Goal: Task Accomplishment & Management: Manage account settings

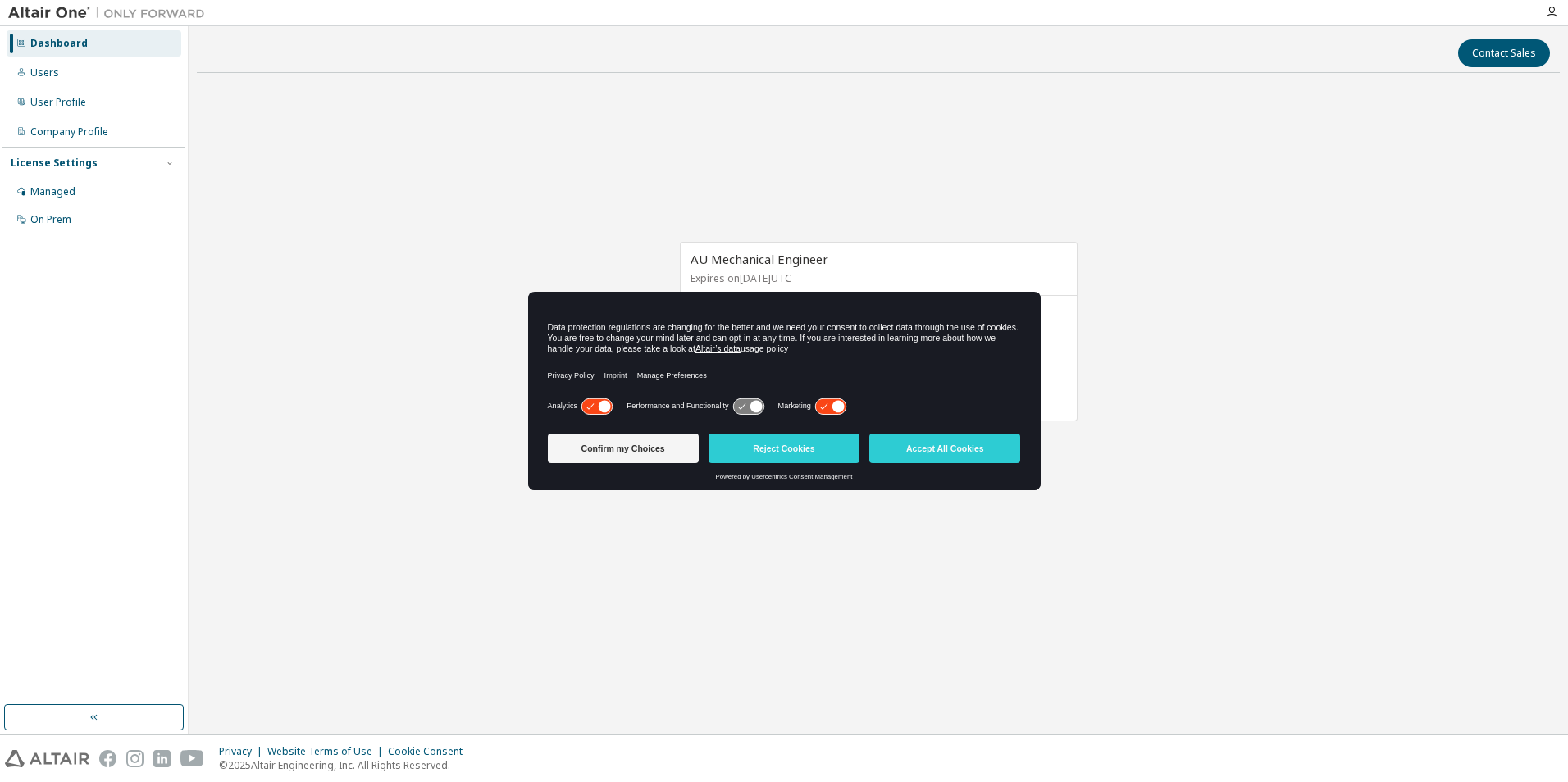
drag, startPoint x: 815, startPoint y: 206, endPoint x: 801, endPoint y: 199, distance: 15.7
click at [801, 199] on div "AU Mechanical Engineer Expires on [DATE] UTC 0 of 50 ALTAIR UNITS USED View Lic…" at bounding box center [878, 339] width 1363 height 508
click at [49, 77] on div "Users" at bounding box center [45, 72] width 29 height 13
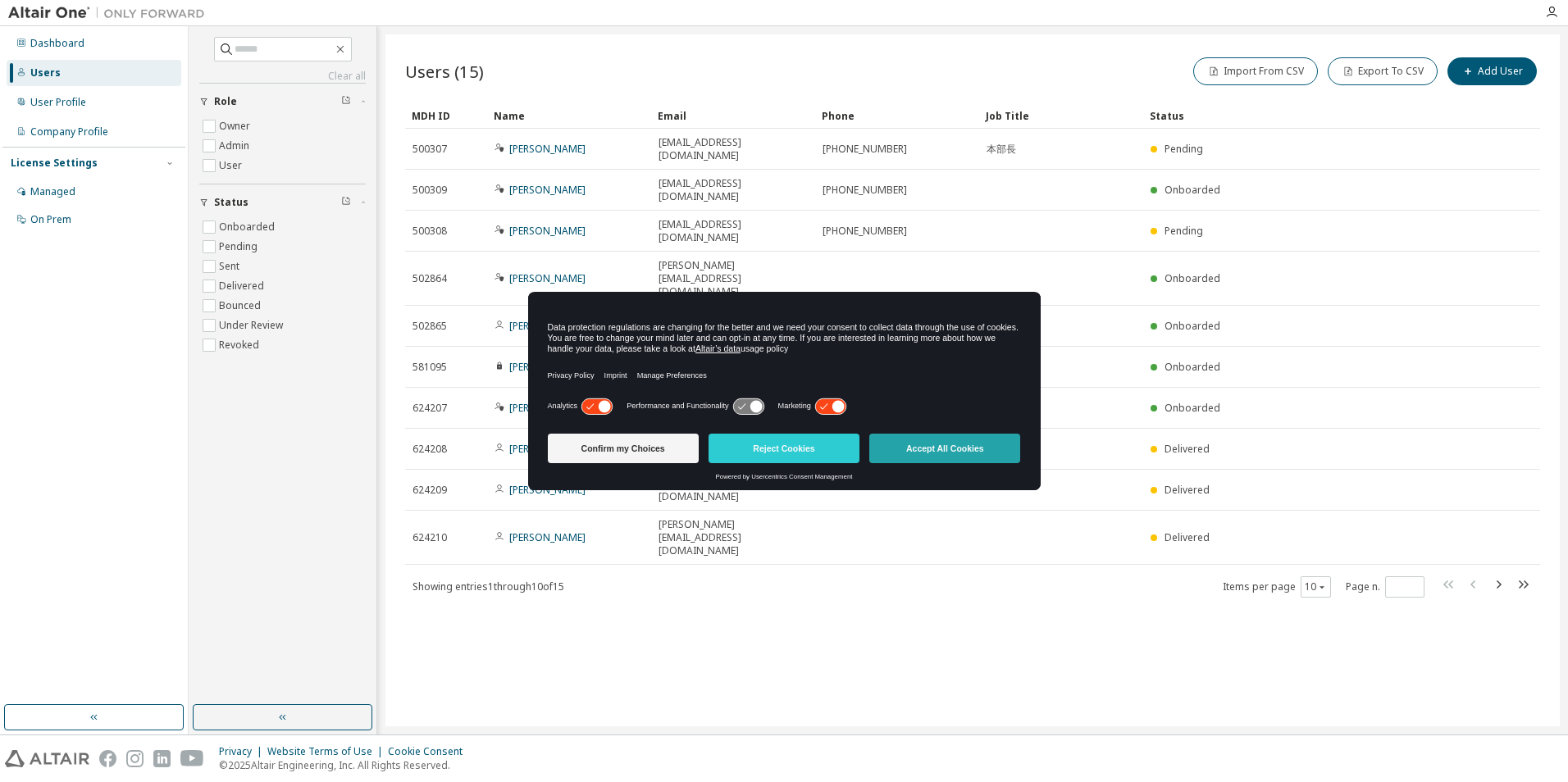
click at [926, 449] on button "Accept All Cookies" at bounding box center [944, 448] width 151 height 30
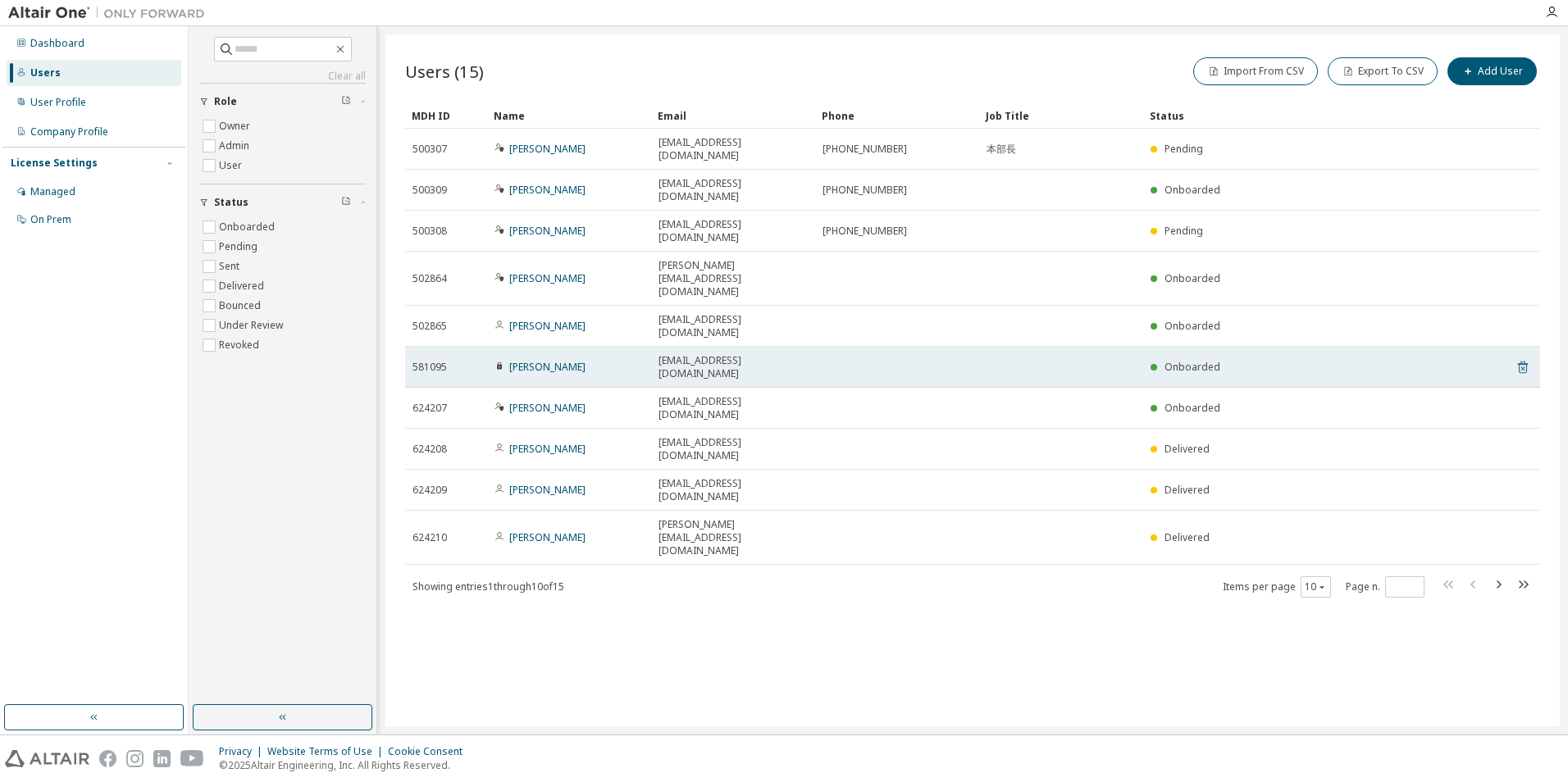
click at [1520, 361] on icon at bounding box center [1523, 367] width 10 height 12
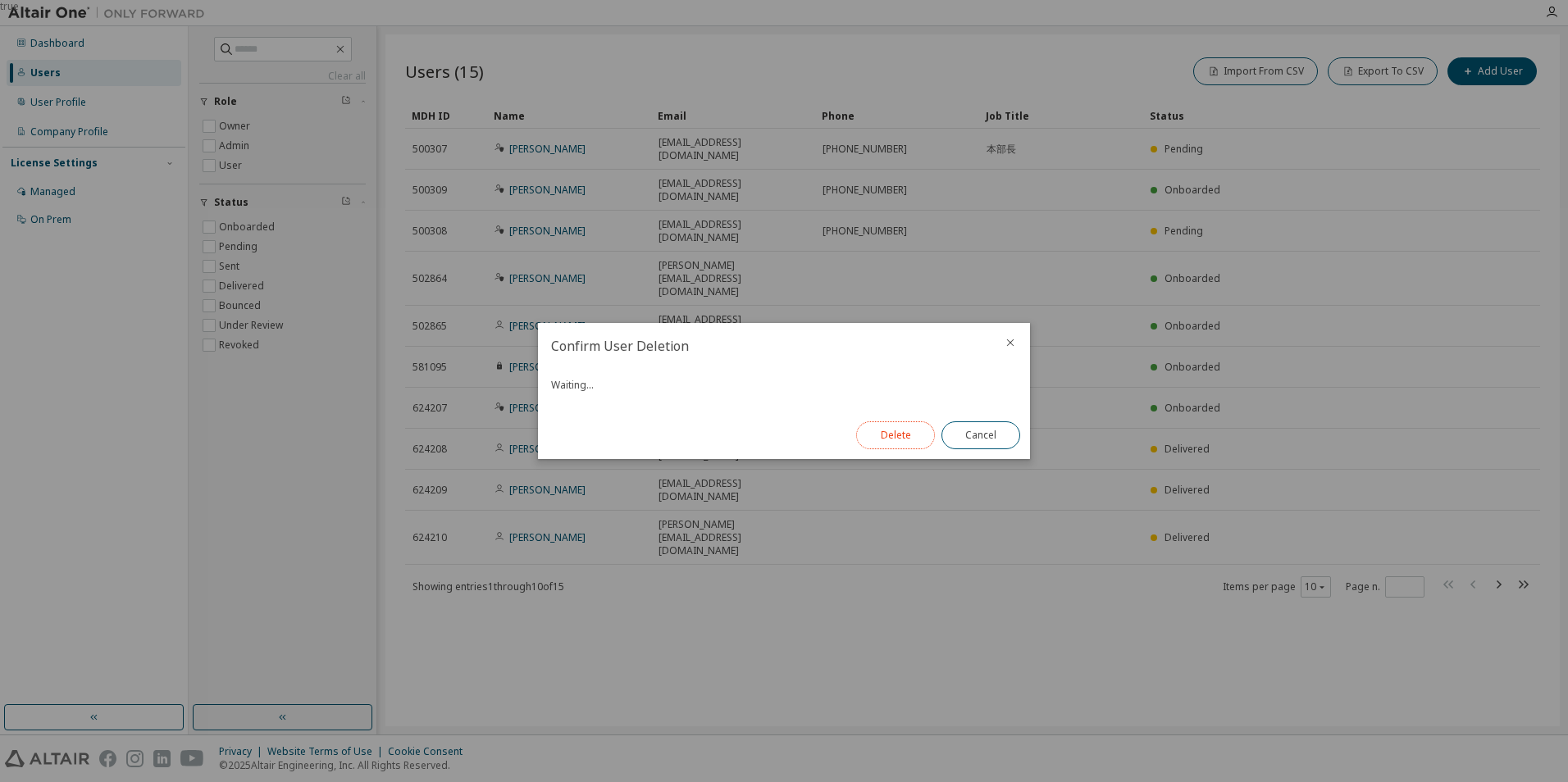
click at [904, 436] on button "Delete" at bounding box center [895, 435] width 79 height 28
click at [995, 434] on button "Close" at bounding box center [980, 435] width 79 height 28
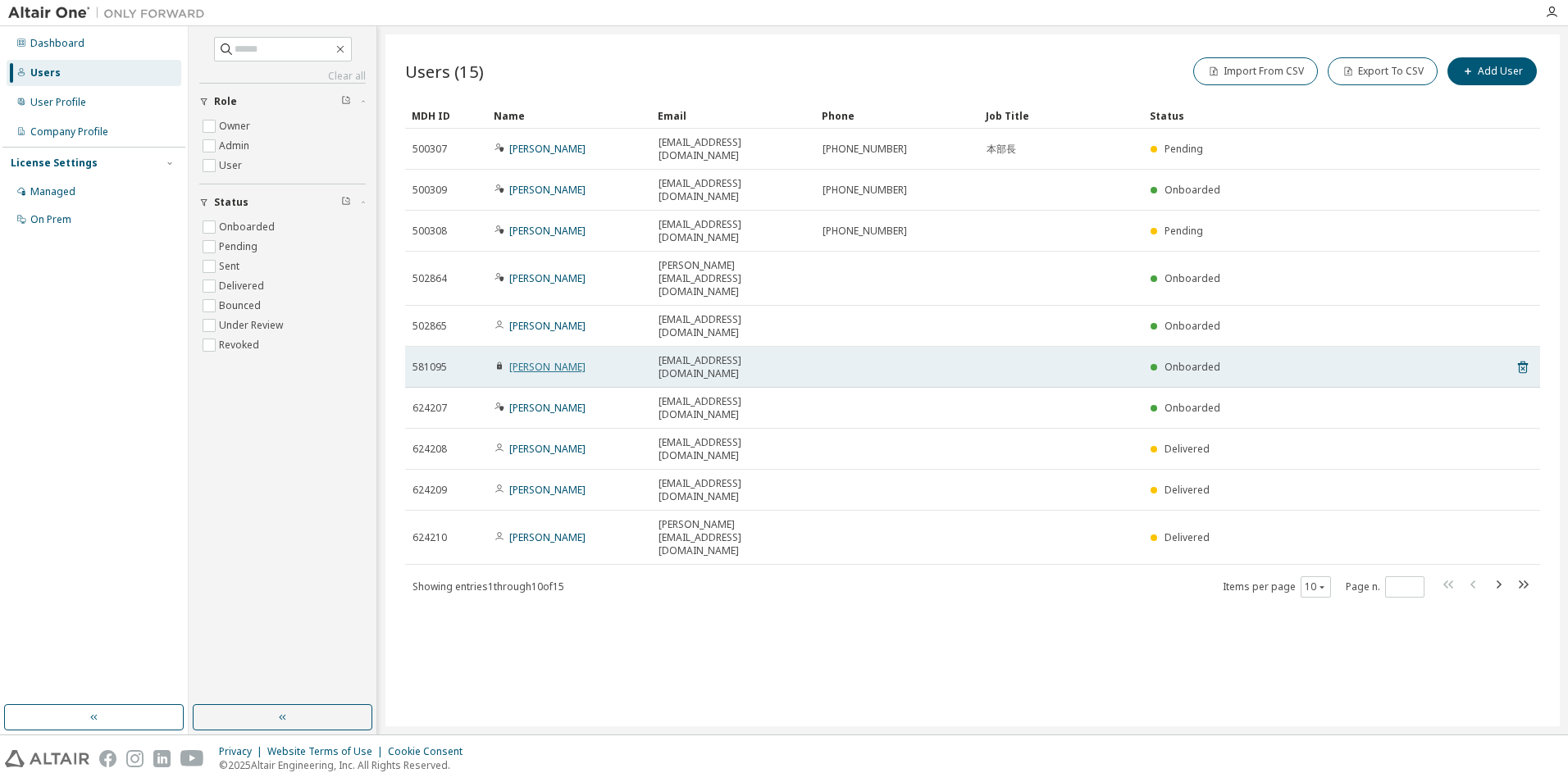
click at [581, 360] on link "yasumitsu yosuke" at bounding box center [547, 366] width 76 height 14
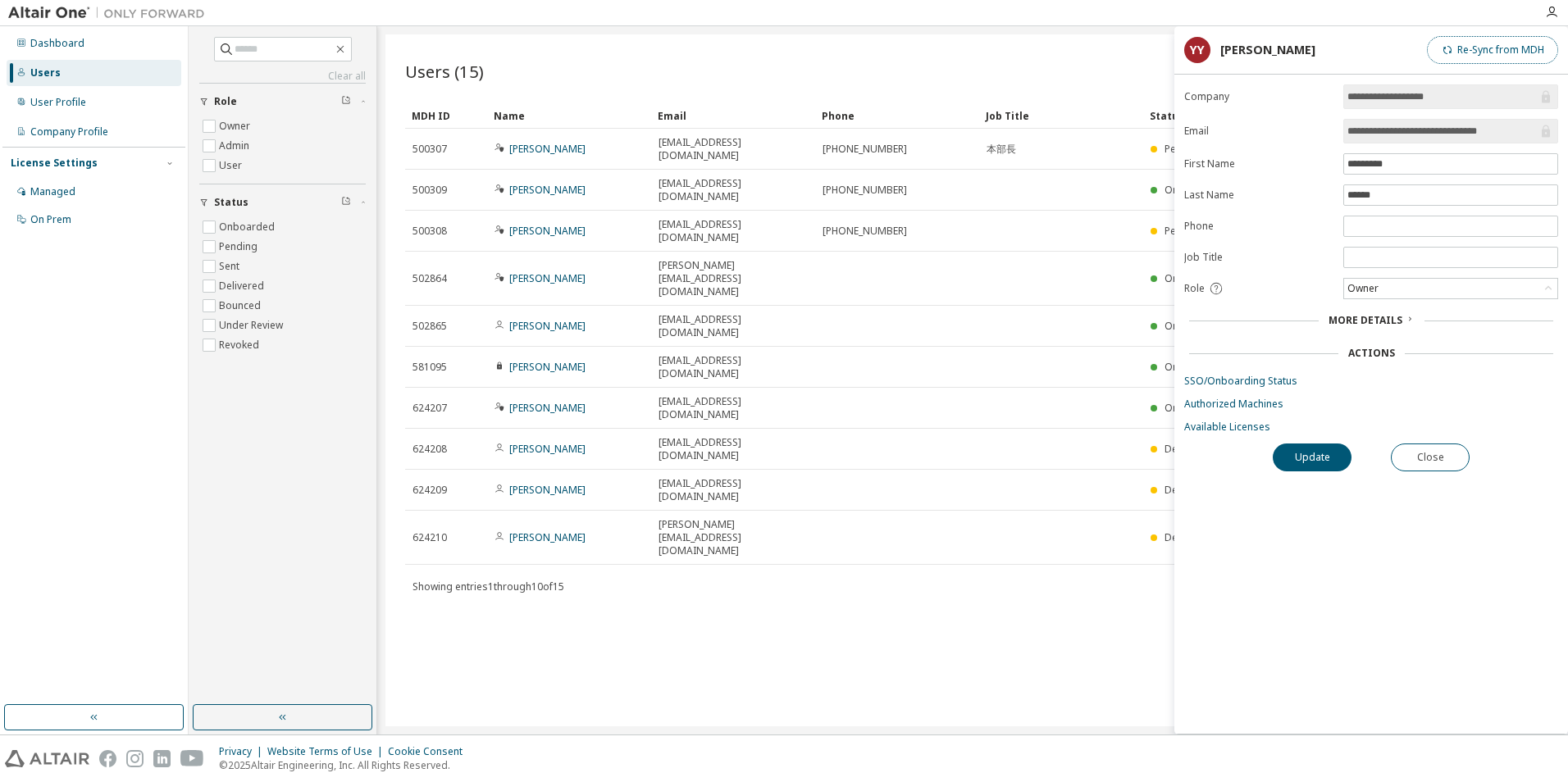
click at [1501, 61] on button "Re-Sync from MDH" at bounding box center [1492, 50] width 132 height 28
click at [1431, 450] on button "Close" at bounding box center [1430, 457] width 79 height 28
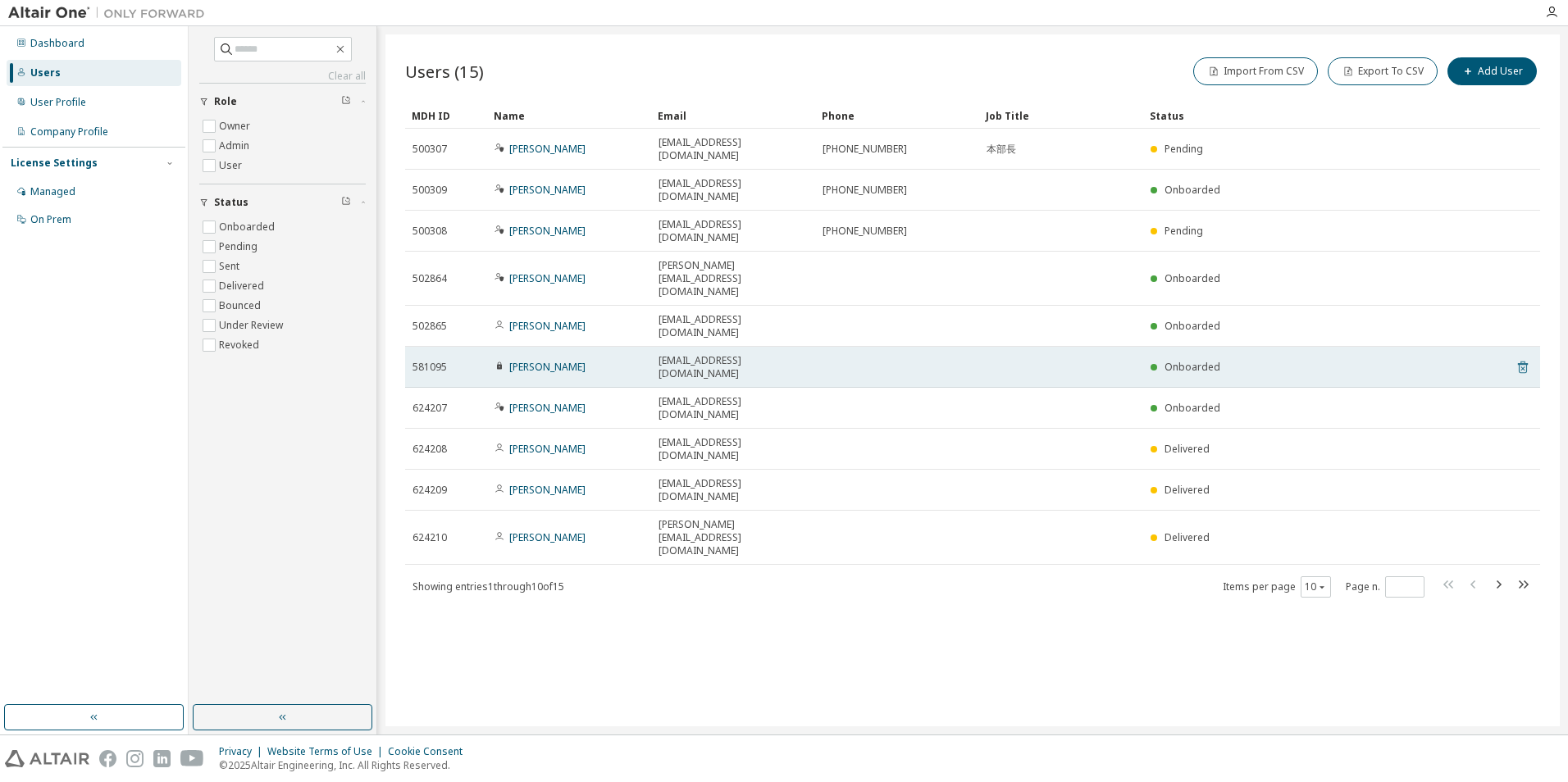
click at [1517, 357] on icon at bounding box center [1522, 366] width 14 height 20
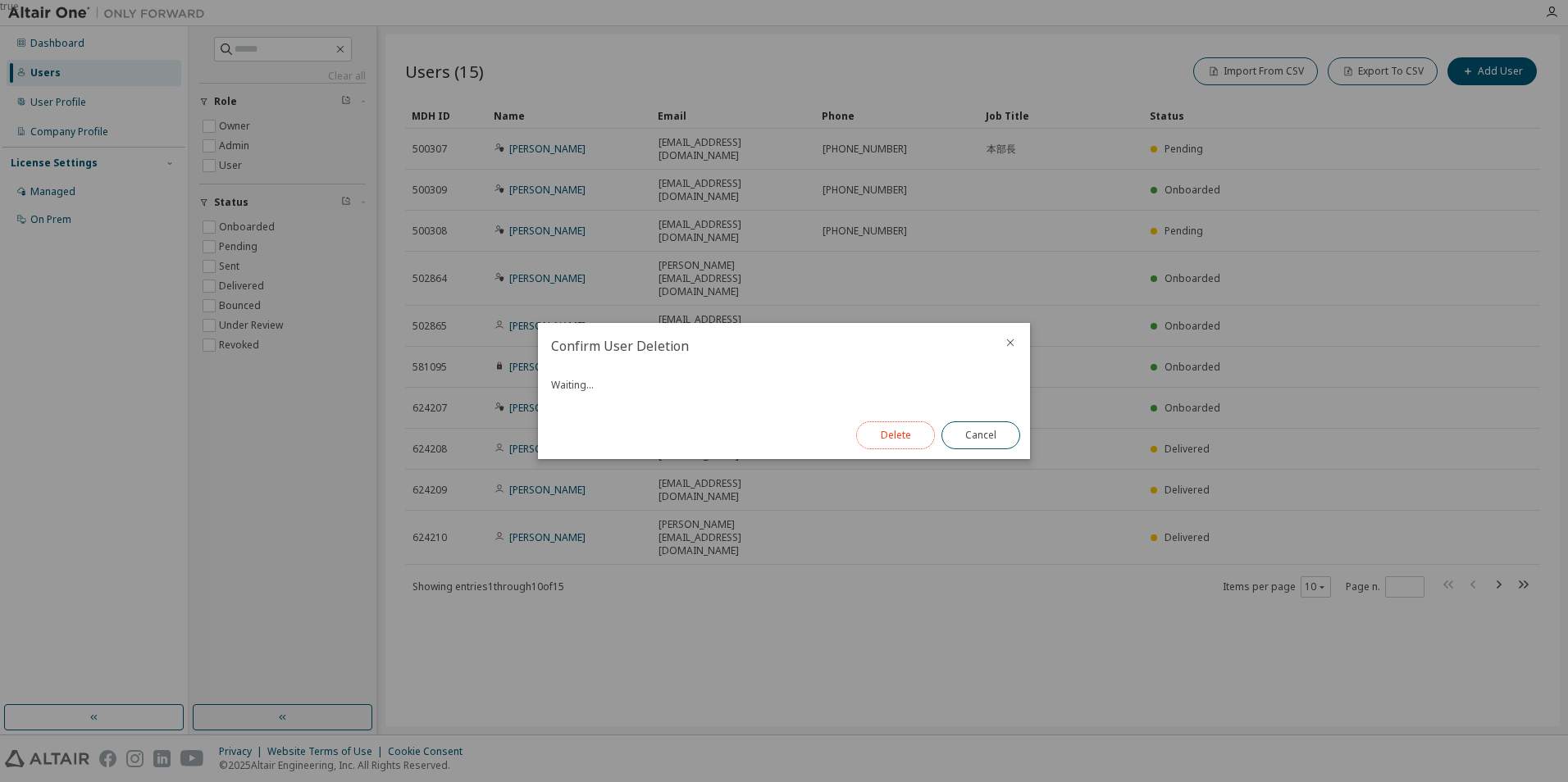
click at [896, 433] on button "Delete" at bounding box center [895, 435] width 79 height 28
click at [983, 434] on button "Close" at bounding box center [980, 435] width 79 height 28
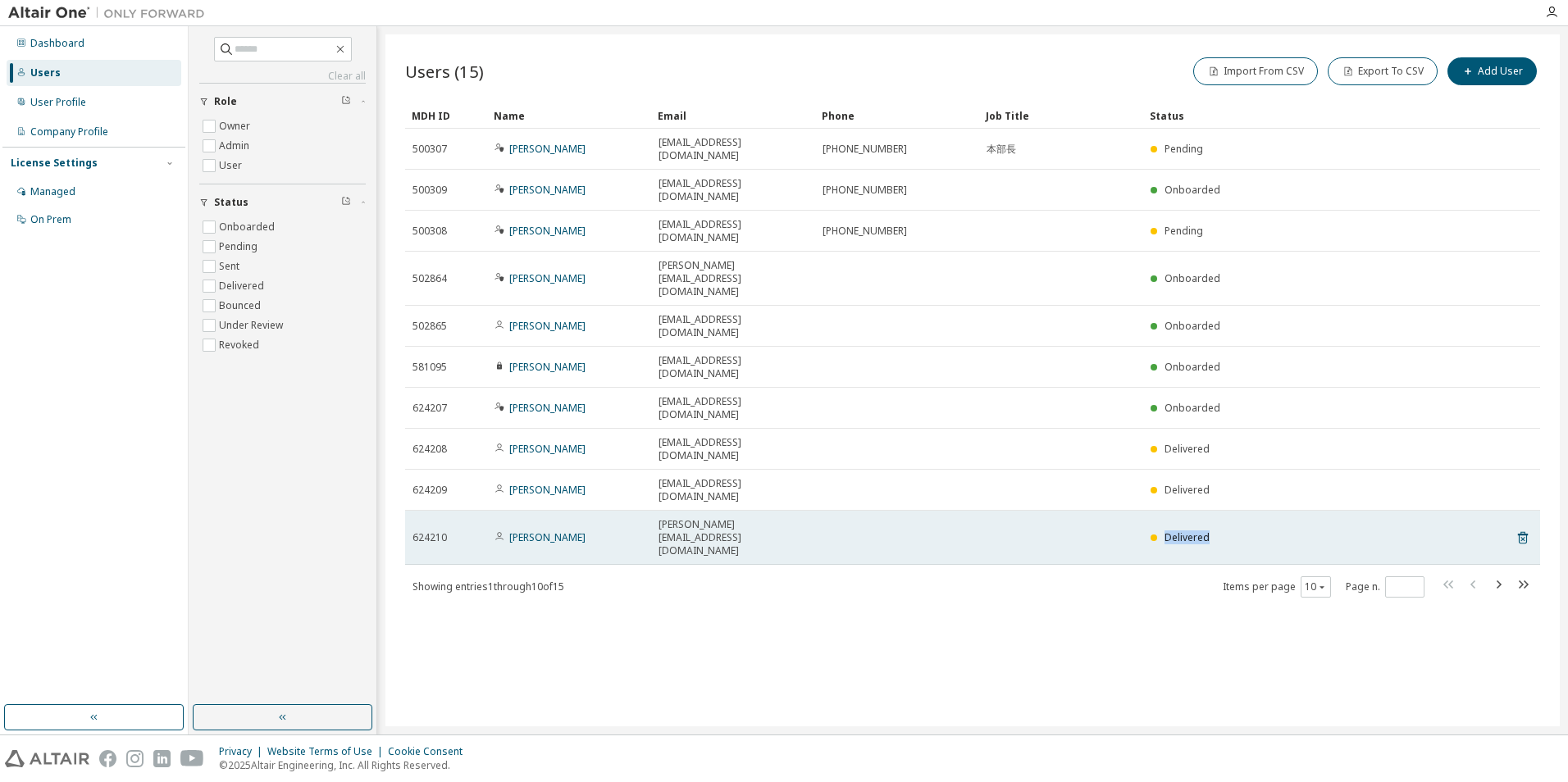
click at [987, 511] on td at bounding box center [1061, 538] width 164 height 54
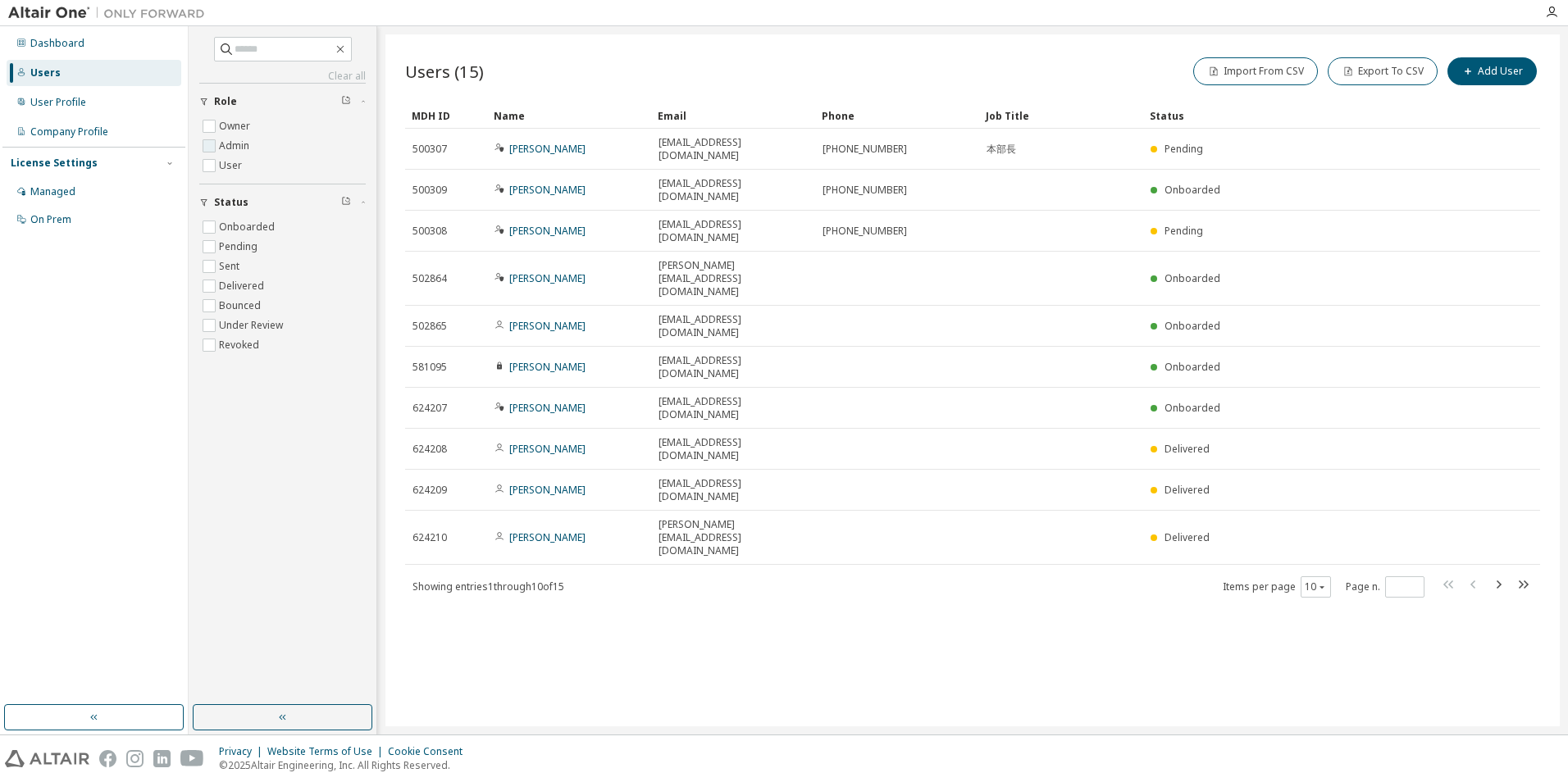
click at [232, 145] on label "Admin" at bounding box center [236, 145] width 34 height 20
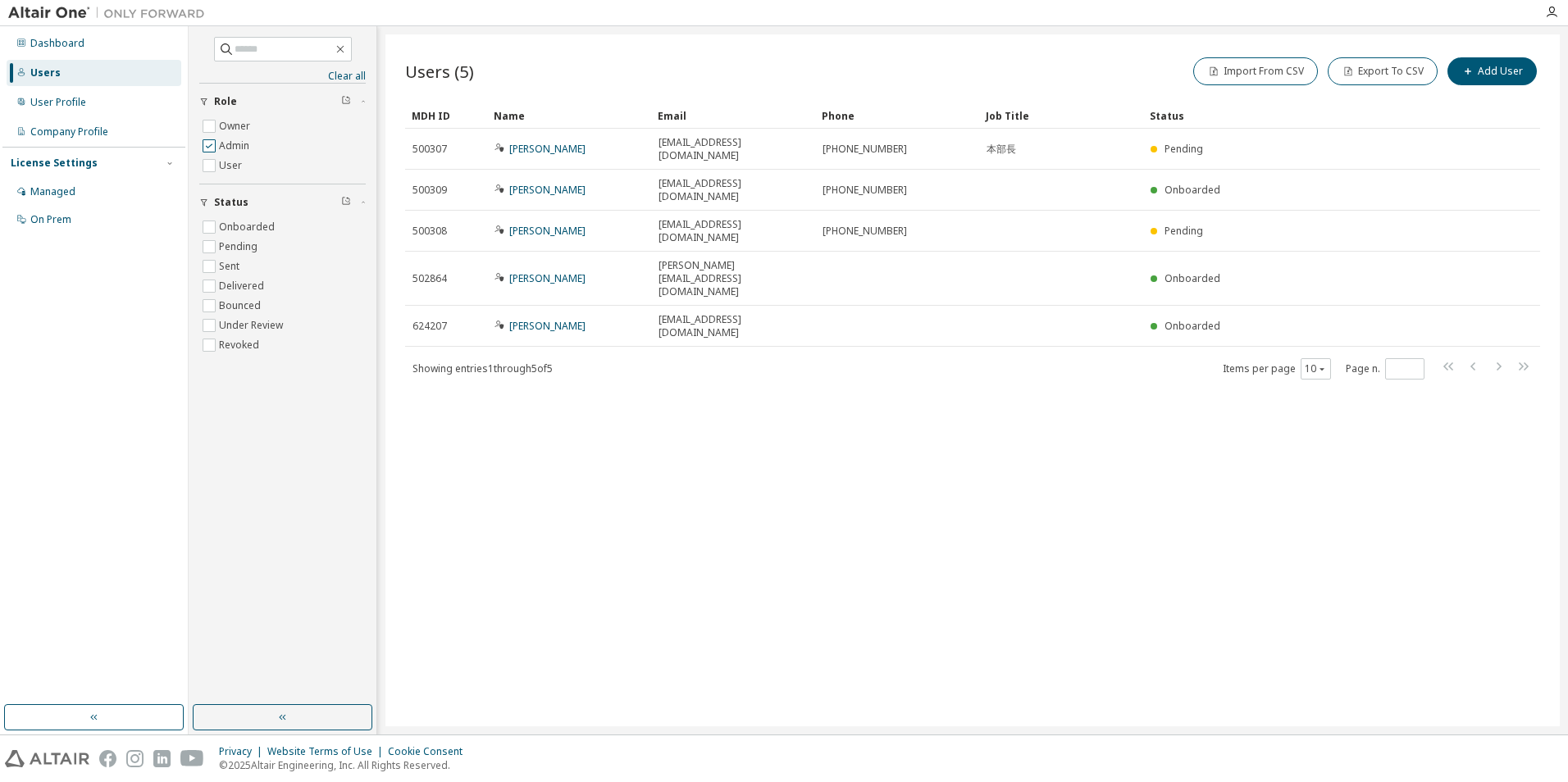
click at [251, 151] on label "Admin" at bounding box center [236, 145] width 34 height 20
click at [243, 171] on label "User" at bounding box center [232, 165] width 26 height 20
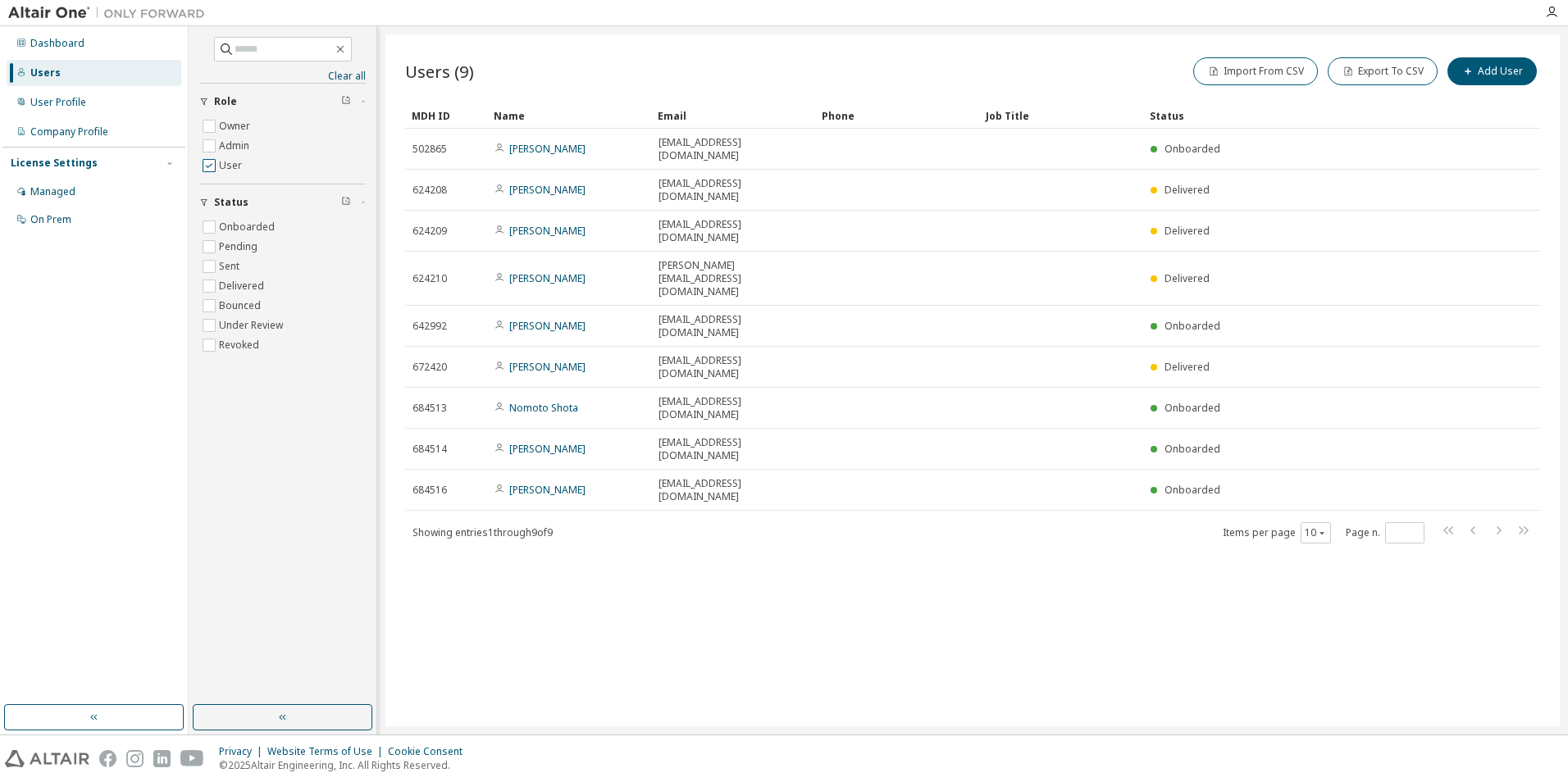
click at [223, 163] on label "User" at bounding box center [232, 165] width 26 height 20
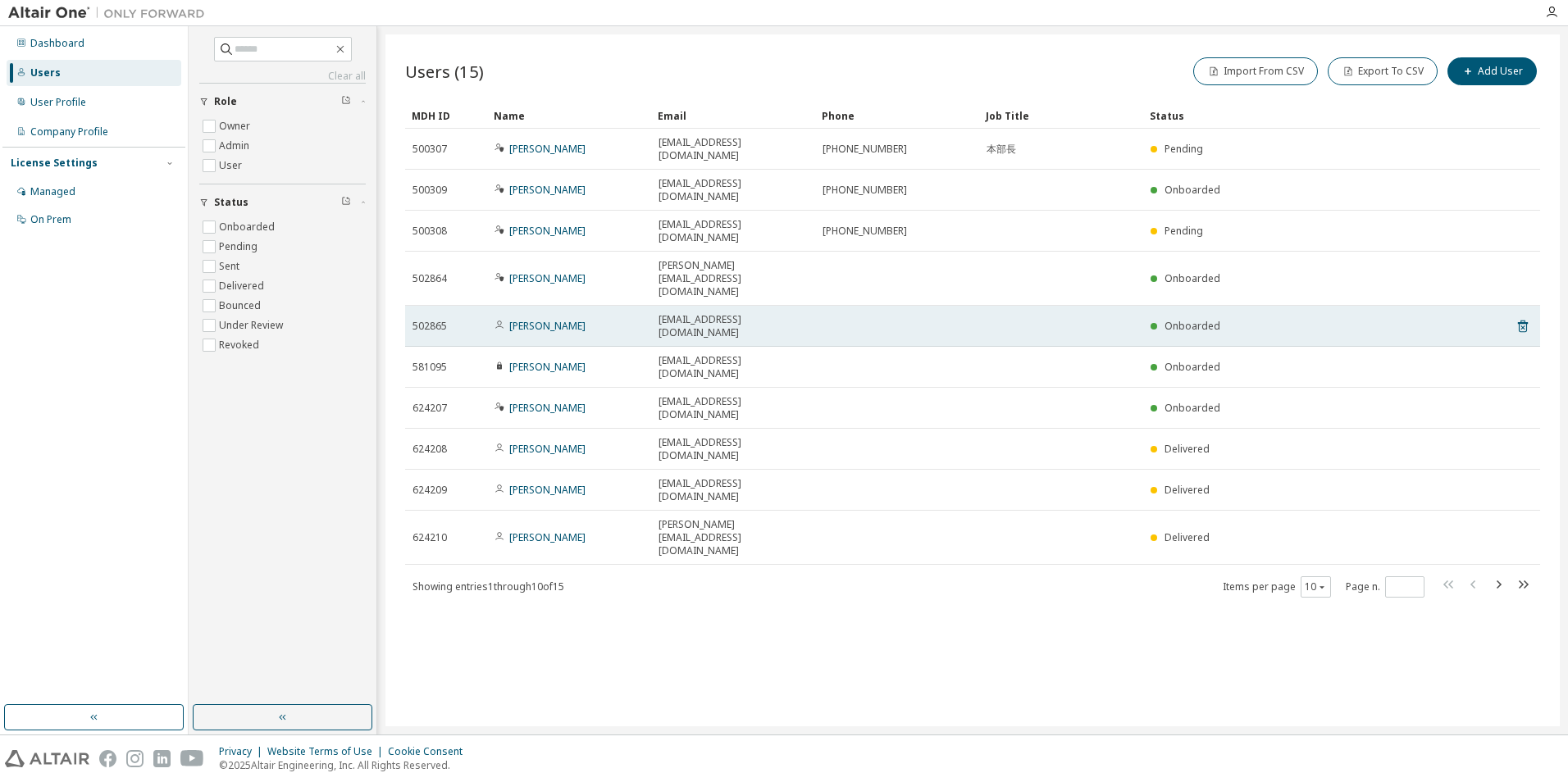
click at [1515, 305] on tr "502865 shokaku hiroshi shokaku.hiroshi@space-one.co.jp Onboarded" at bounding box center [972, 326] width 1135 height 41
click at [1524, 326] on icon at bounding box center [1522, 327] width 4 height 4
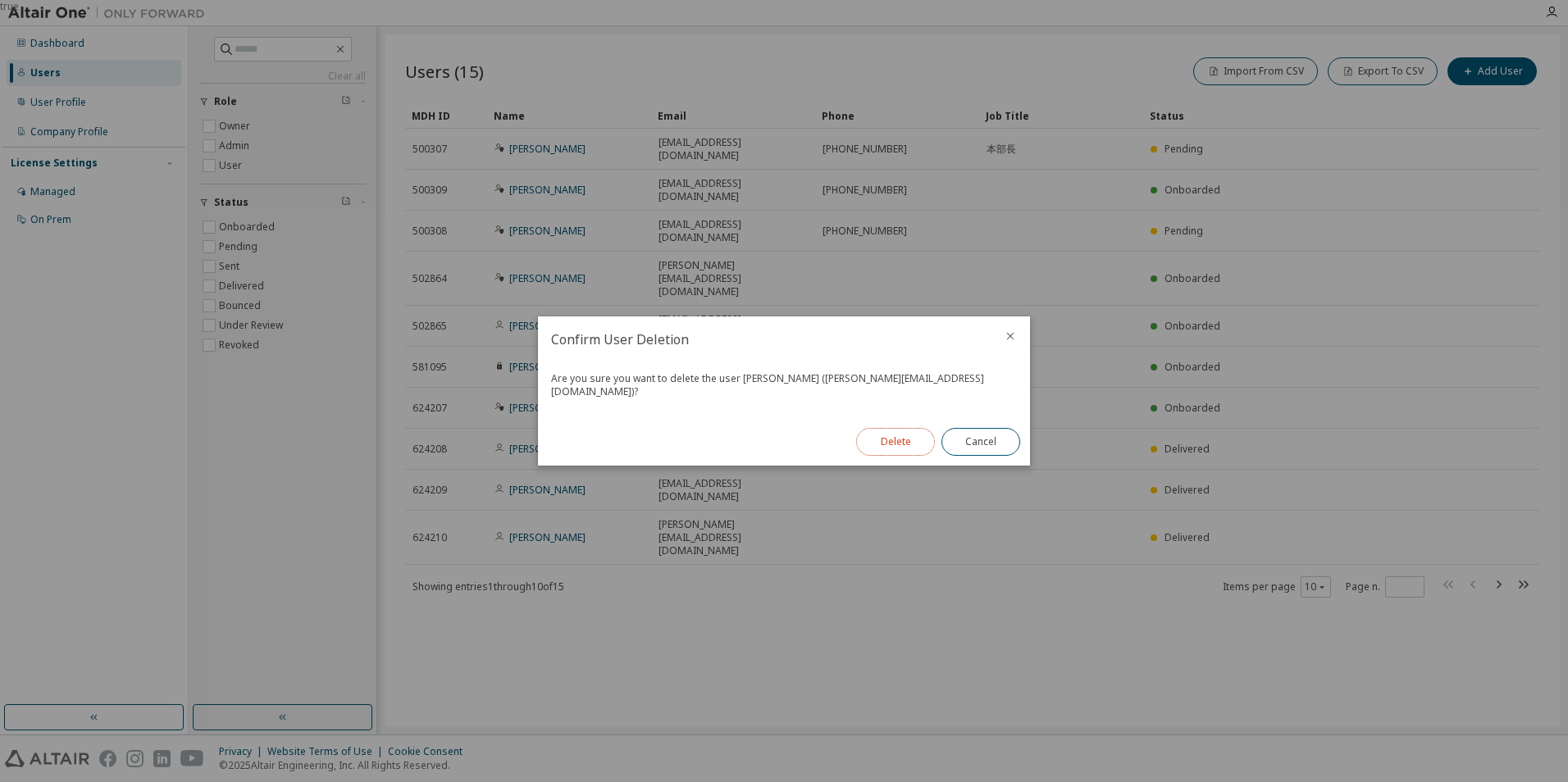
click at [917, 433] on button "Delete" at bounding box center [895, 441] width 79 height 28
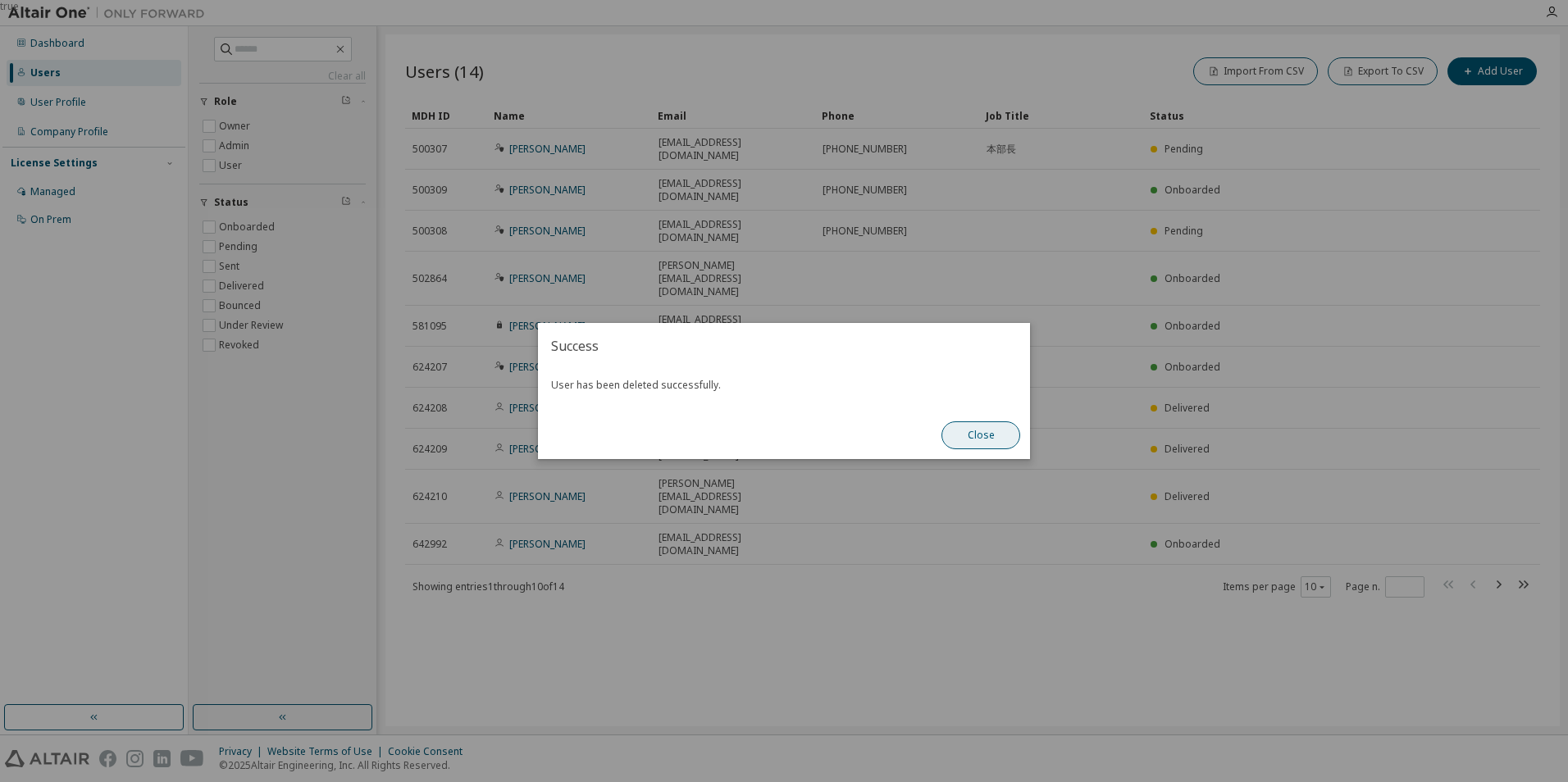
click at [998, 440] on button "Close" at bounding box center [980, 435] width 79 height 28
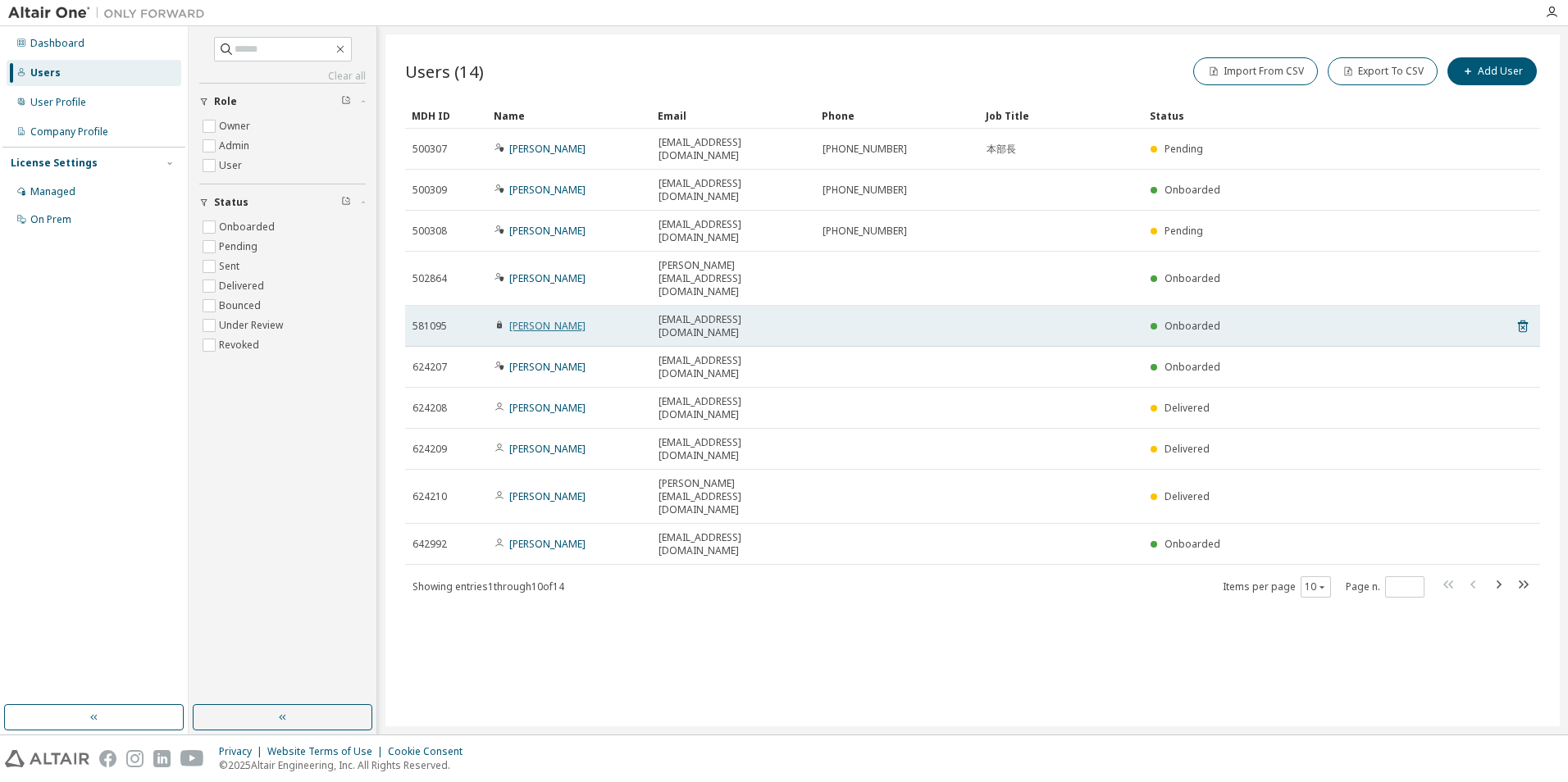
click at [567, 319] on link "yasumitsu yosuke" at bounding box center [547, 326] width 76 height 14
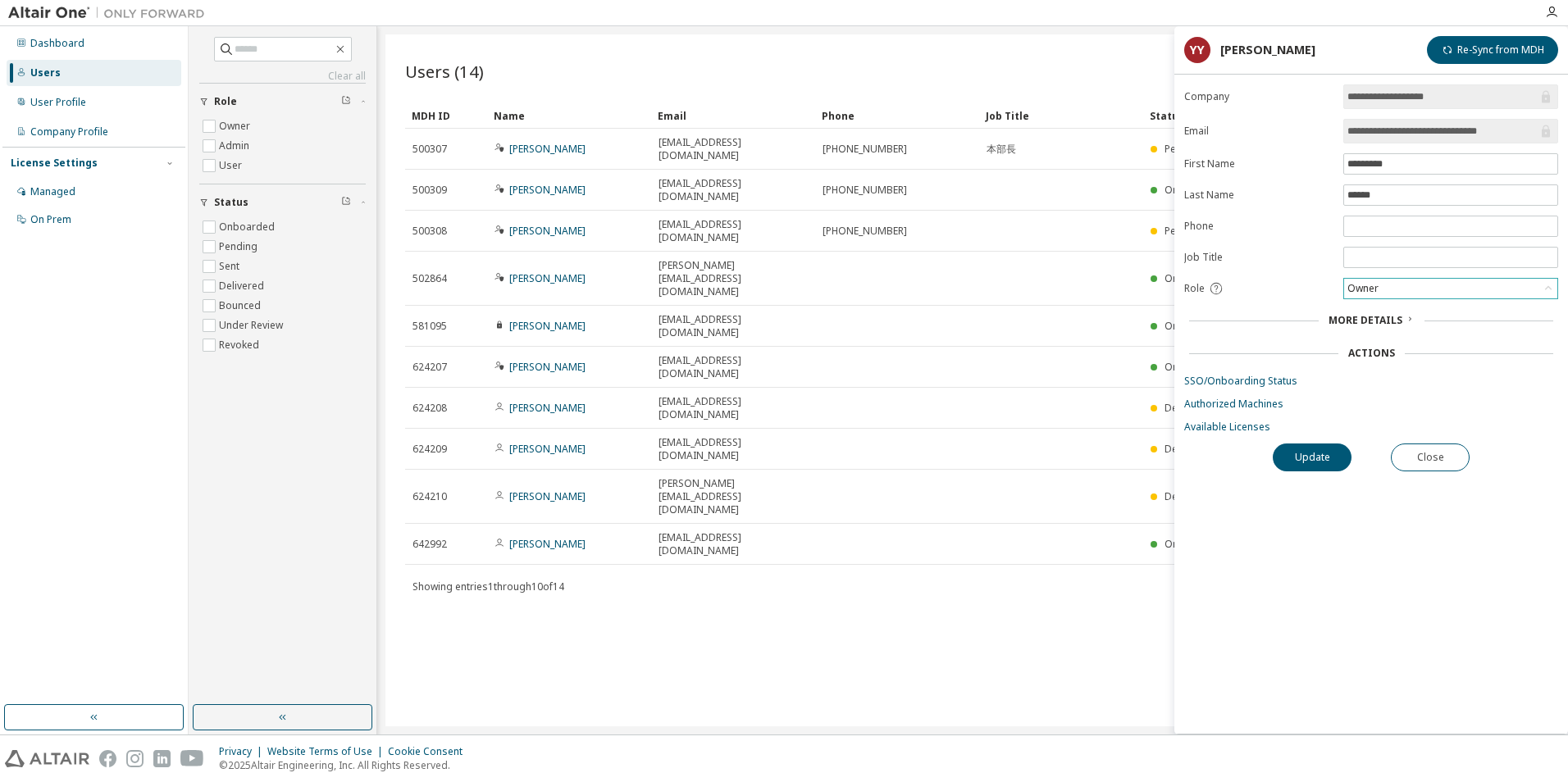
click at [1403, 287] on div "Owner" at bounding box center [1450, 288] width 213 height 20
click at [1426, 347] on li "User" at bounding box center [1449, 352] width 210 height 21
click at [1319, 455] on button "Update" at bounding box center [1312, 457] width 79 height 28
click at [1421, 455] on button "Close" at bounding box center [1430, 457] width 79 height 28
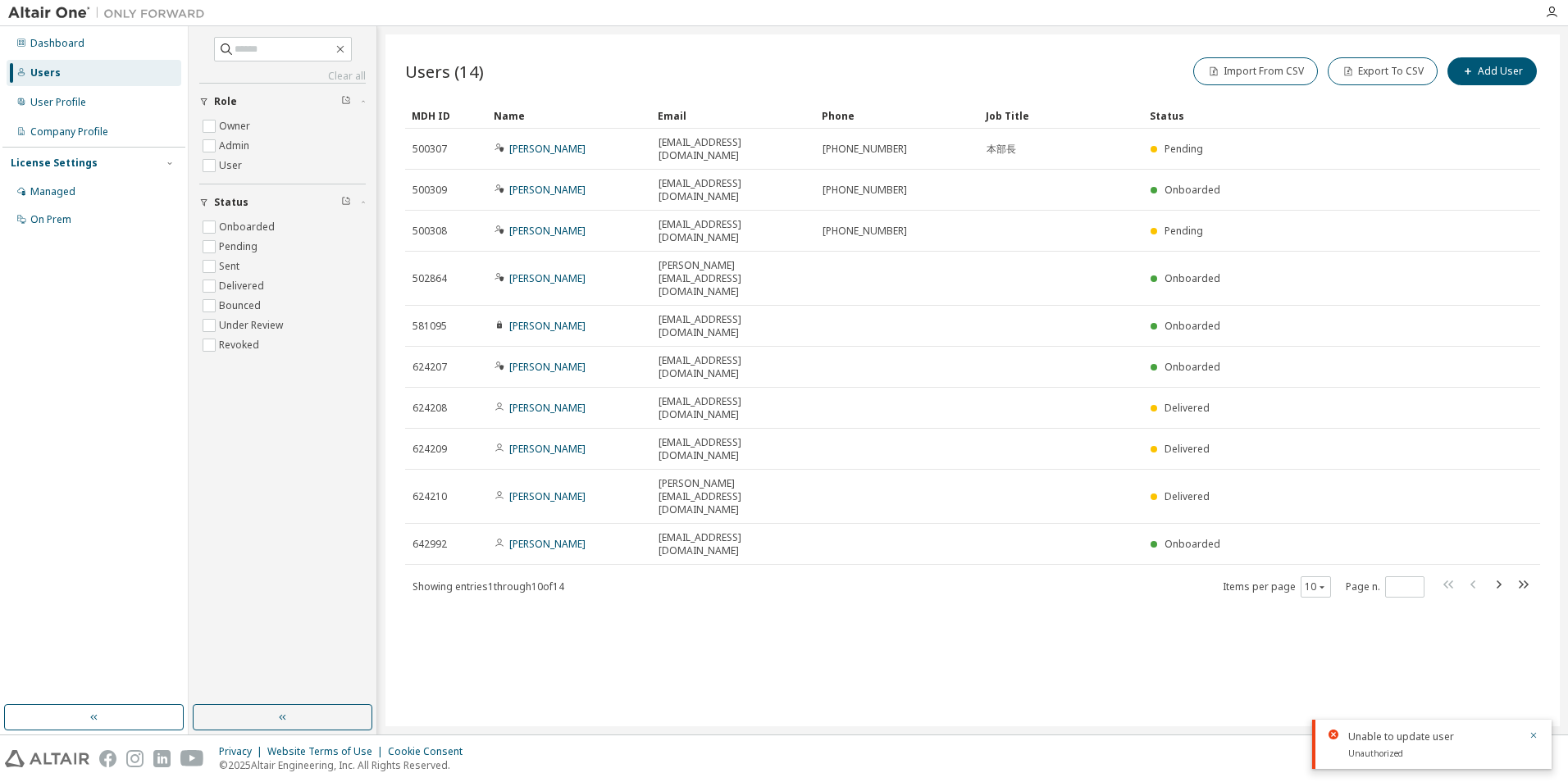
click at [800, 571] on div "Users (14) Import From CSV Export To CSV Add User Clear Load Save Save As Field…" at bounding box center [972, 381] width 1174 height 692
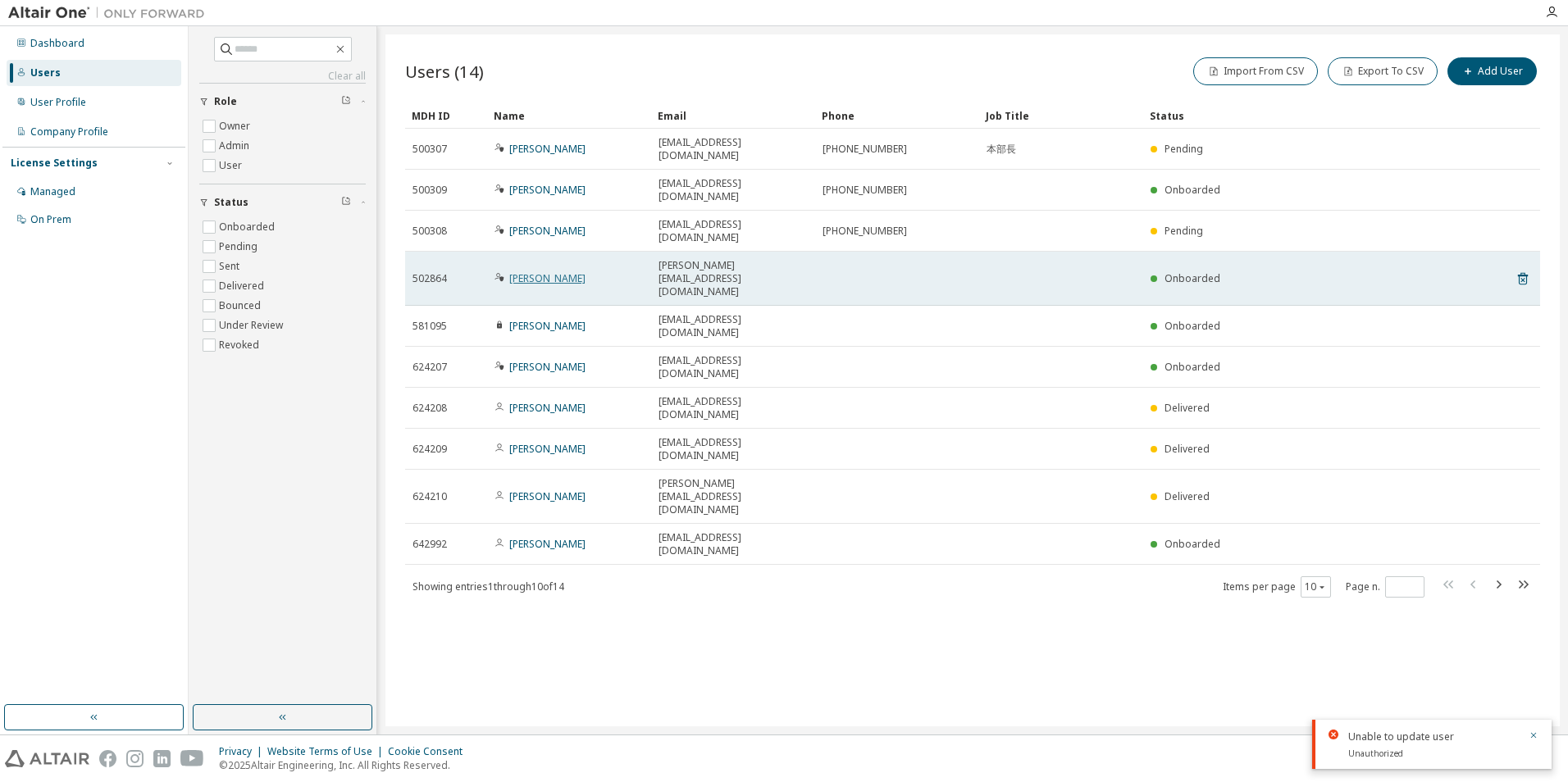
click at [547, 271] on link "Katsunori Chinen" at bounding box center [547, 278] width 76 height 14
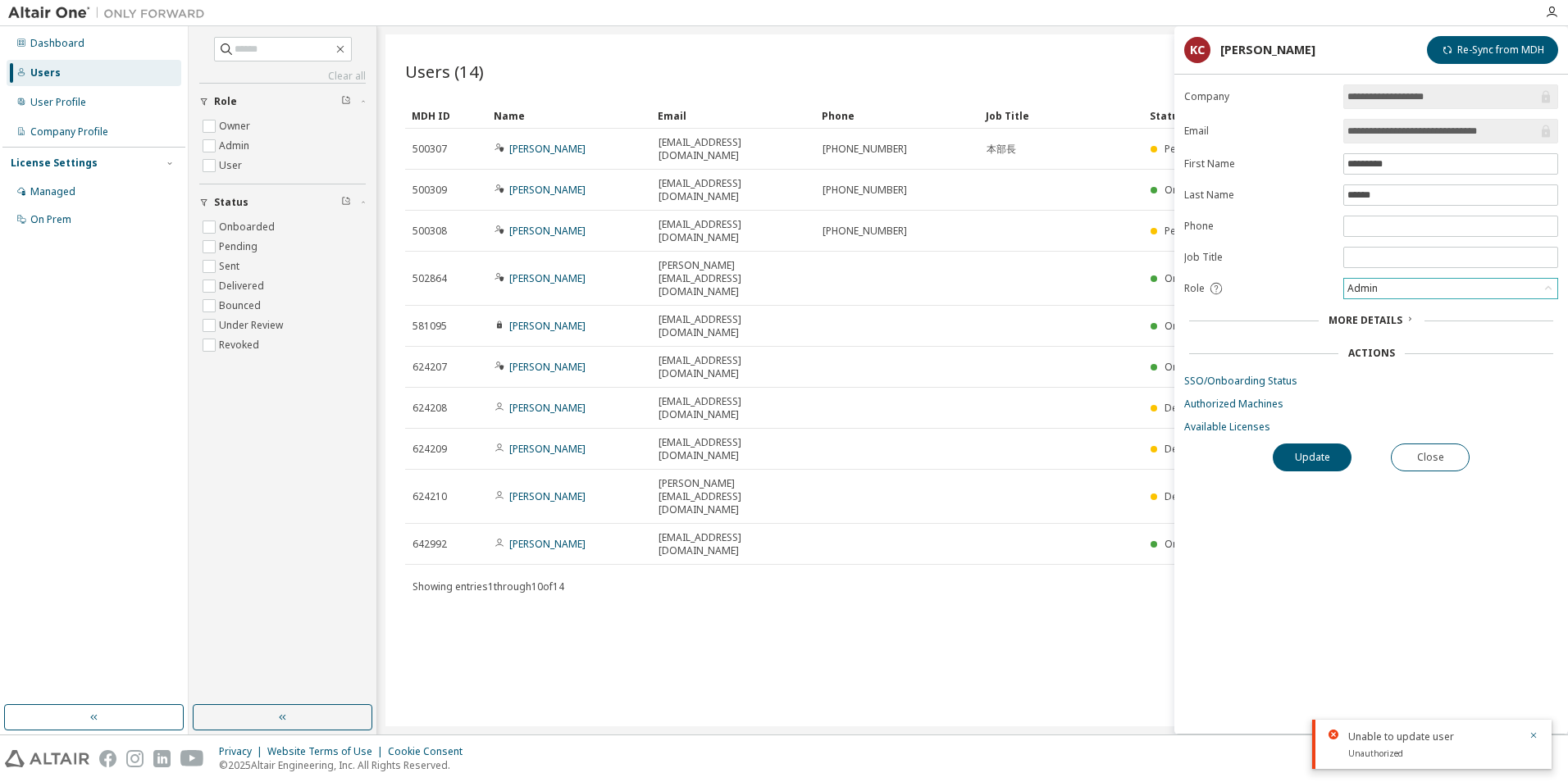
click at [1464, 288] on div "Admin" at bounding box center [1450, 288] width 213 height 20
click at [1326, 619] on div "**********" at bounding box center [1371, 409] width 394 height 649
drag, startPoint x: 1326, startPoint y: 619, endPoint x: 1415, endPoint y: 455, distance: 186.6
click at [1415, 455] on button "Close" at bounding box center [1430, 457] width 79 height 28
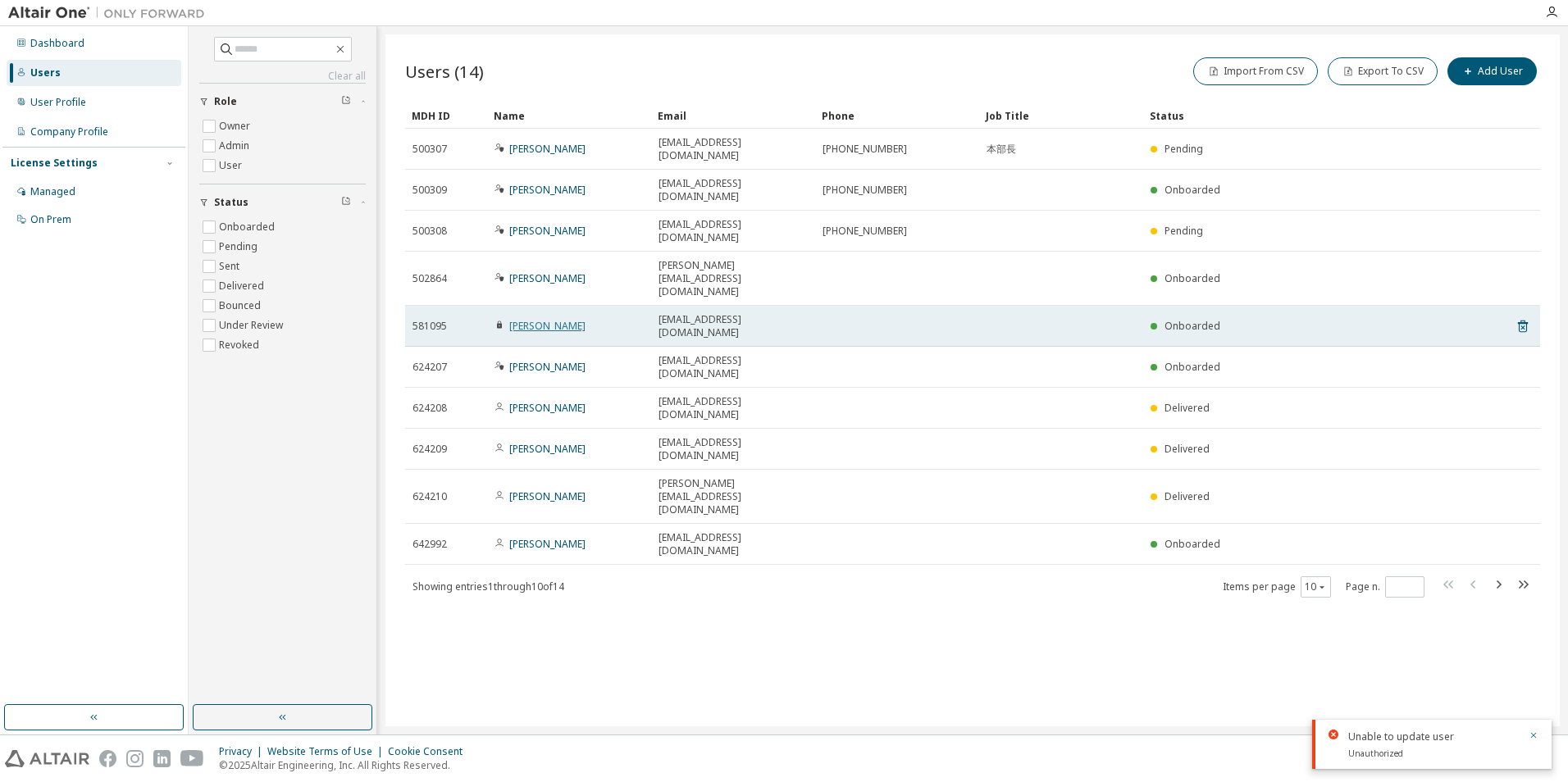
click at [550, 319] on link "yasumitsu yosuke" at bounding box center [547, 326] width 76 height 14
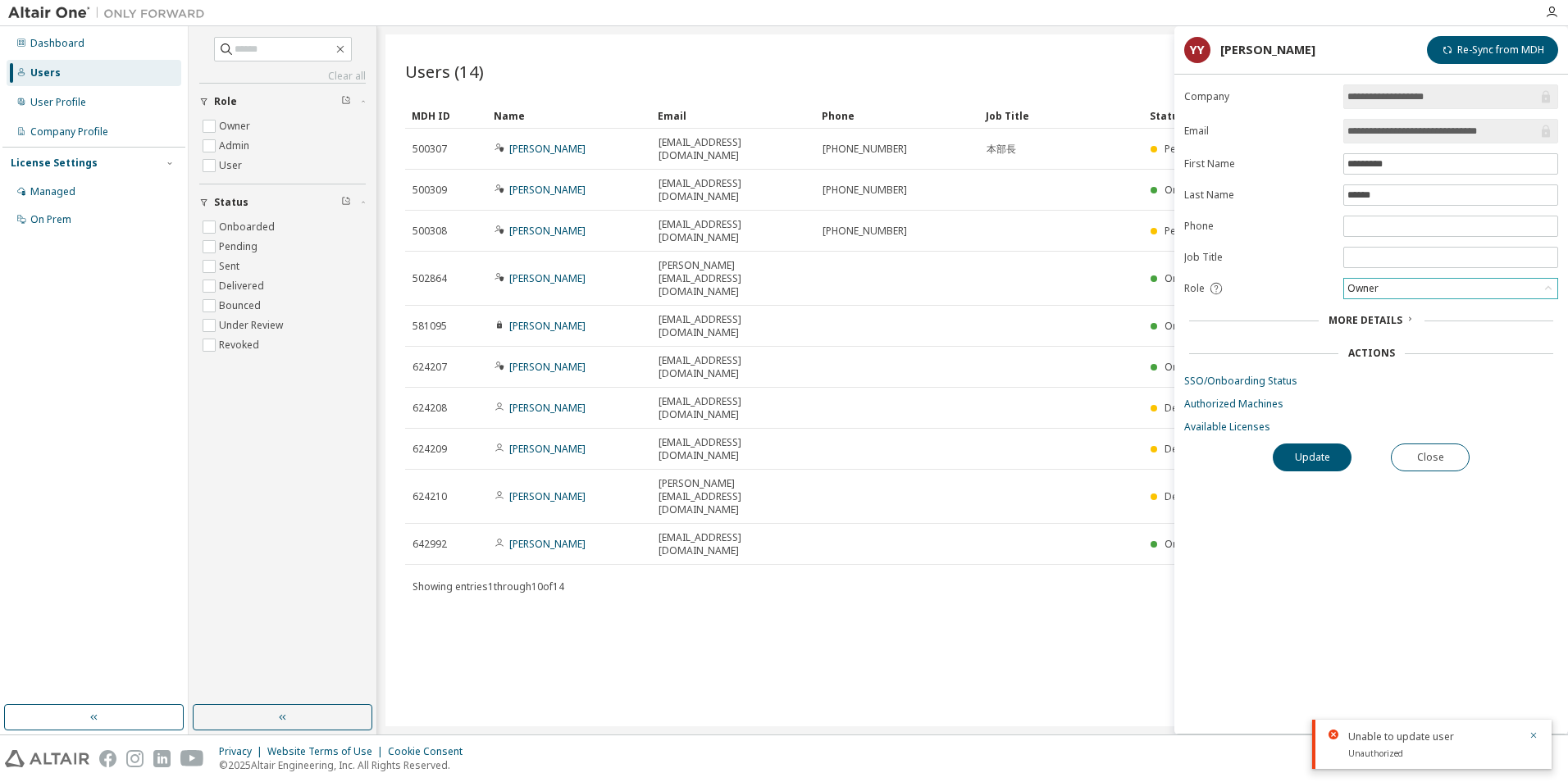
click at [1412, 287] on div "Owner" at bounding box center [1450, 288] width 213 height 20
click at [1401, 306] on li "Admin" at bounding box center [1449, 310] width 210 height 21
click at [1435, 451] on button "Close" at bounding box center [1430, 457] width 79 height 28
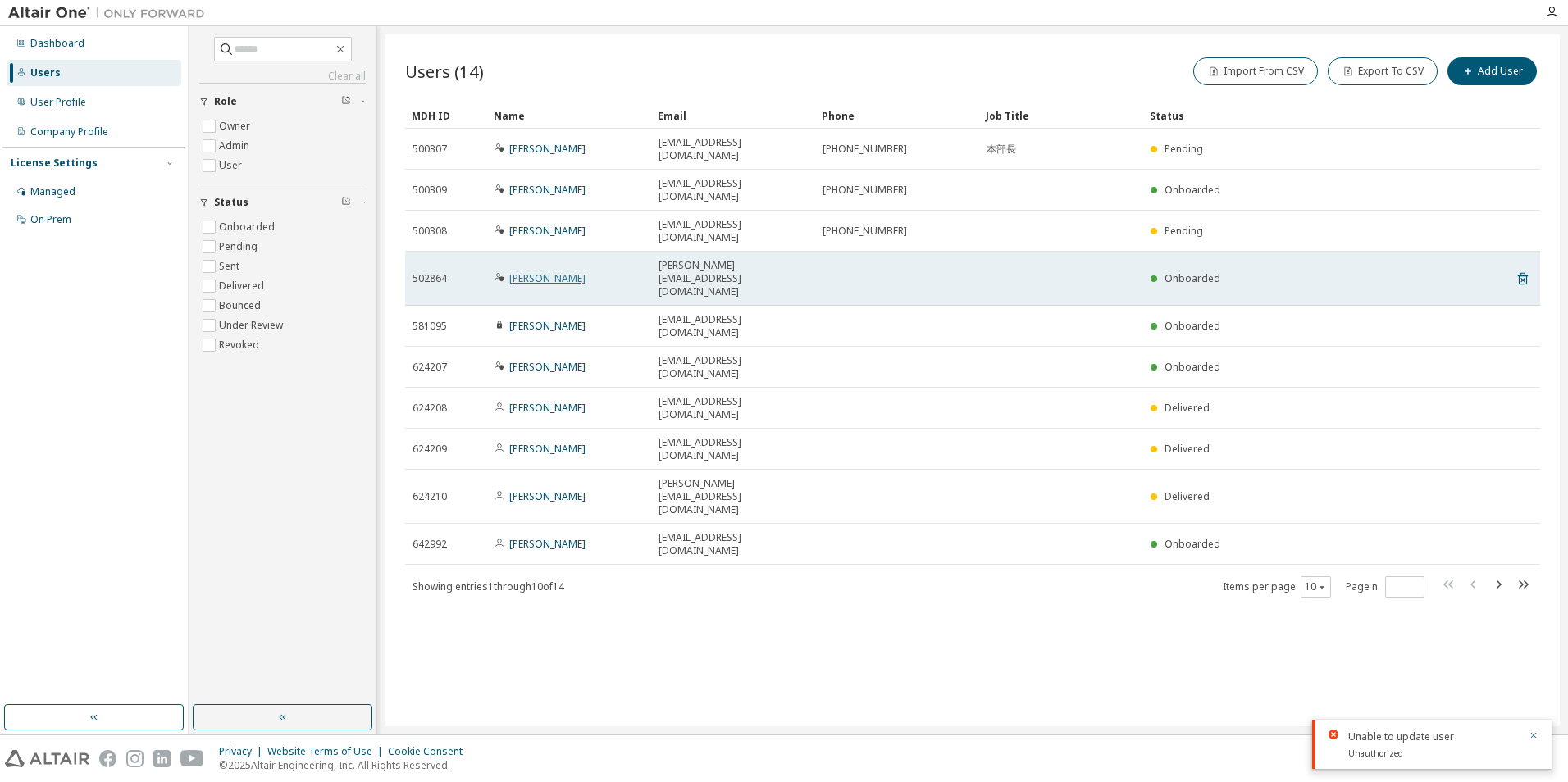
click at [568, 271] on link "Katsunori Chinen" at bounding box center [547, 278] width 76 height 14
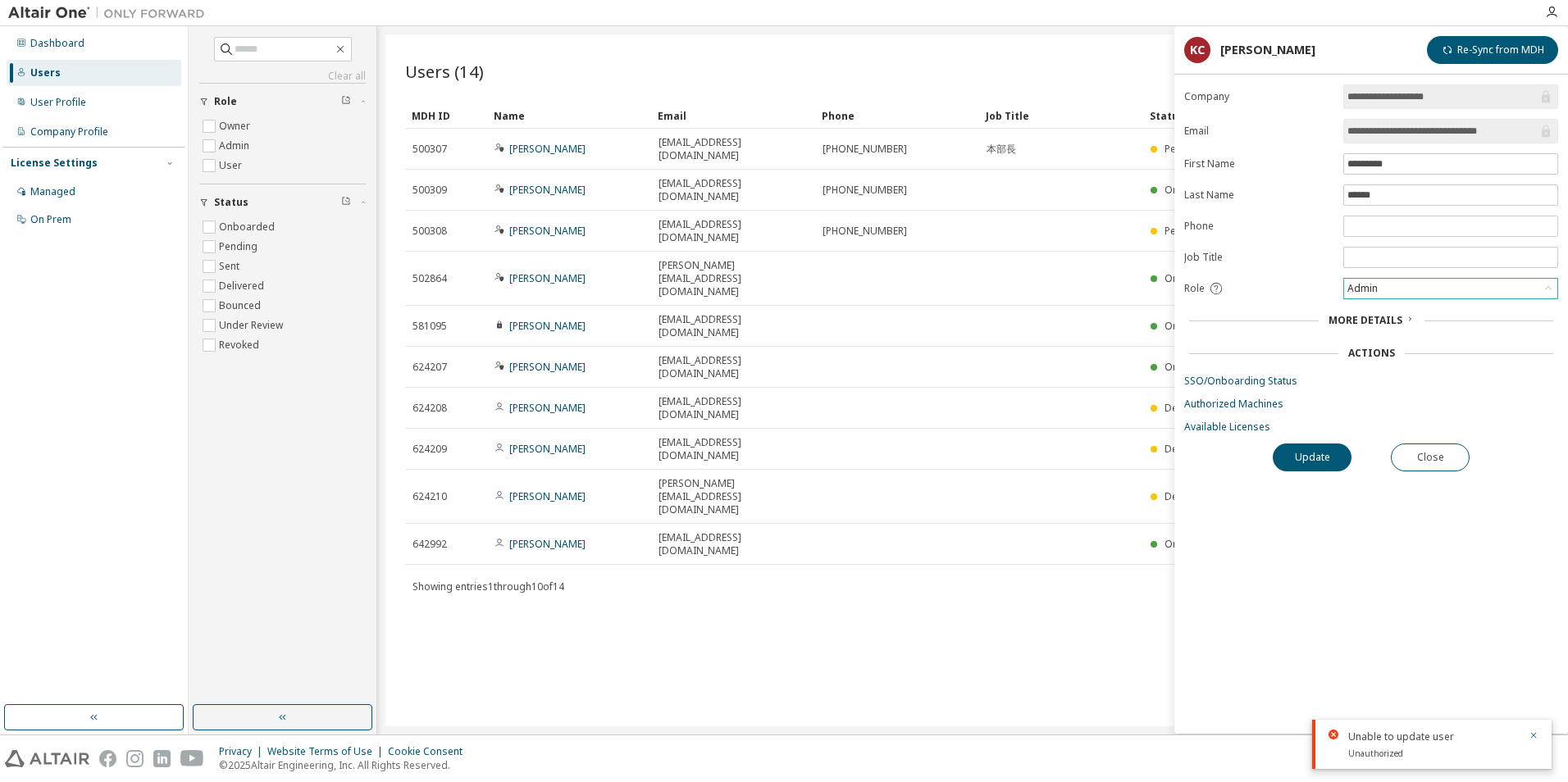
click at [1436, 287] on div "Admin" at bounding box center [1450, 288] width 213 height 20
click at [1392, 327] on li "Owner" at bounding box center [1449, 331] width 210 height 21
click at [1319, 455] on button "Update" at bounding box center [1312, 457] width 79 height 28
click at [1425, 459] on button "Close" at bounding box center [1430, 457] width 79 height 28
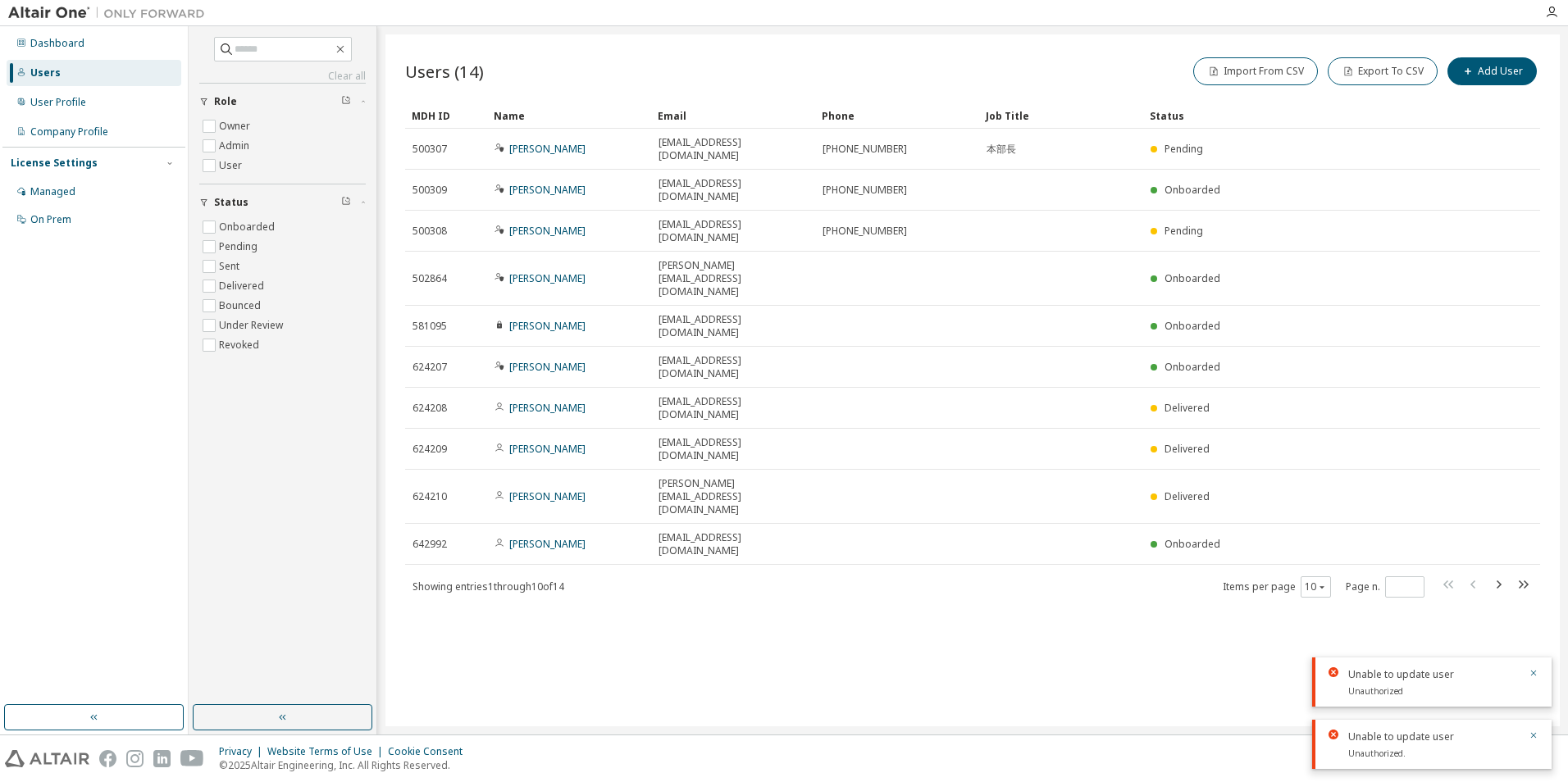
click at [803, 550] on div "Users (14) Import From CSV Export To CSV Add User Clear Load Save Save As Field…" at bounding box center [972, 381] width 1174 height 692
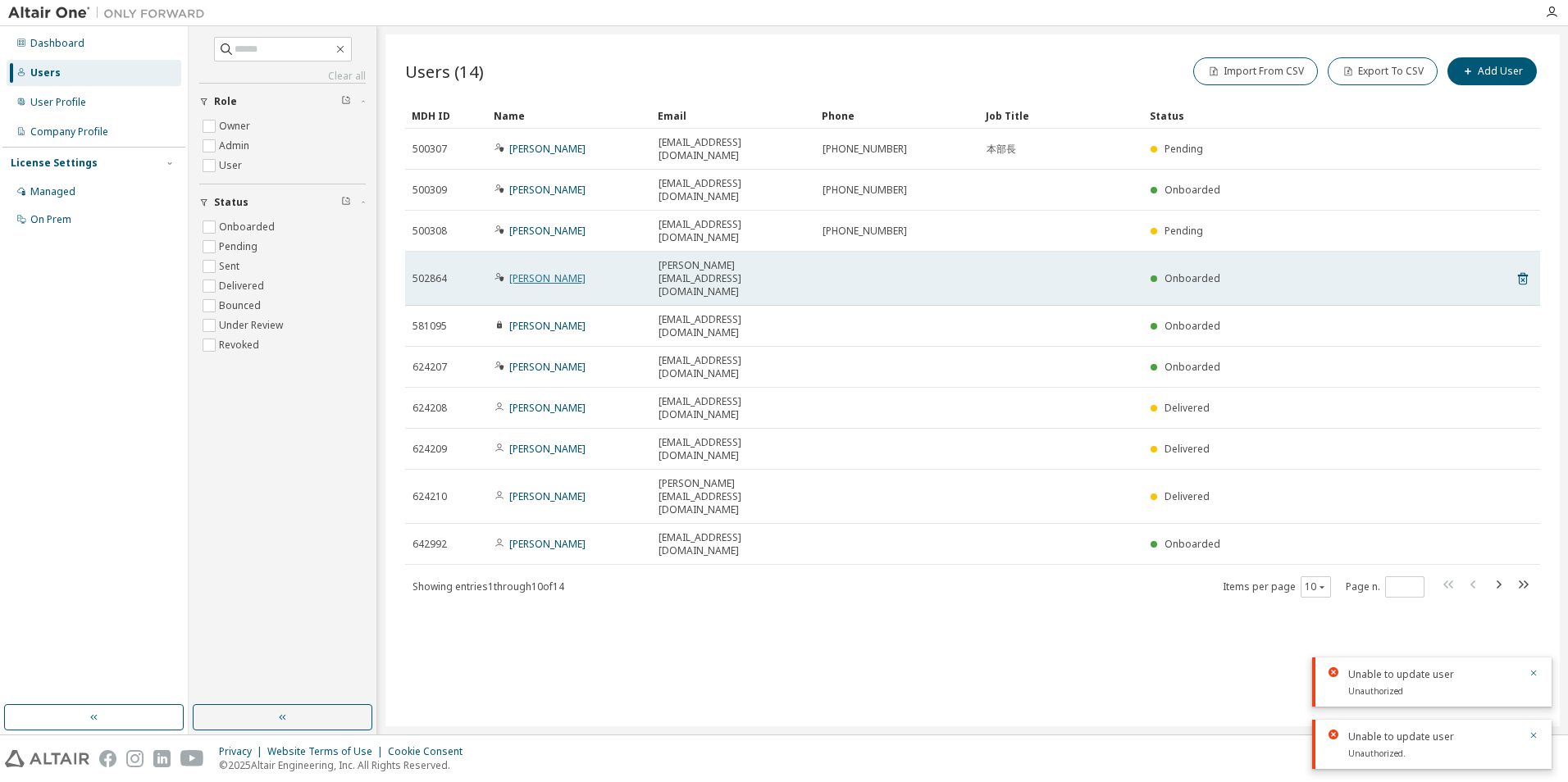
click at [557, 271] on link "Katsunori Chinen" at bounding box center [547, 278] width 76 height 14
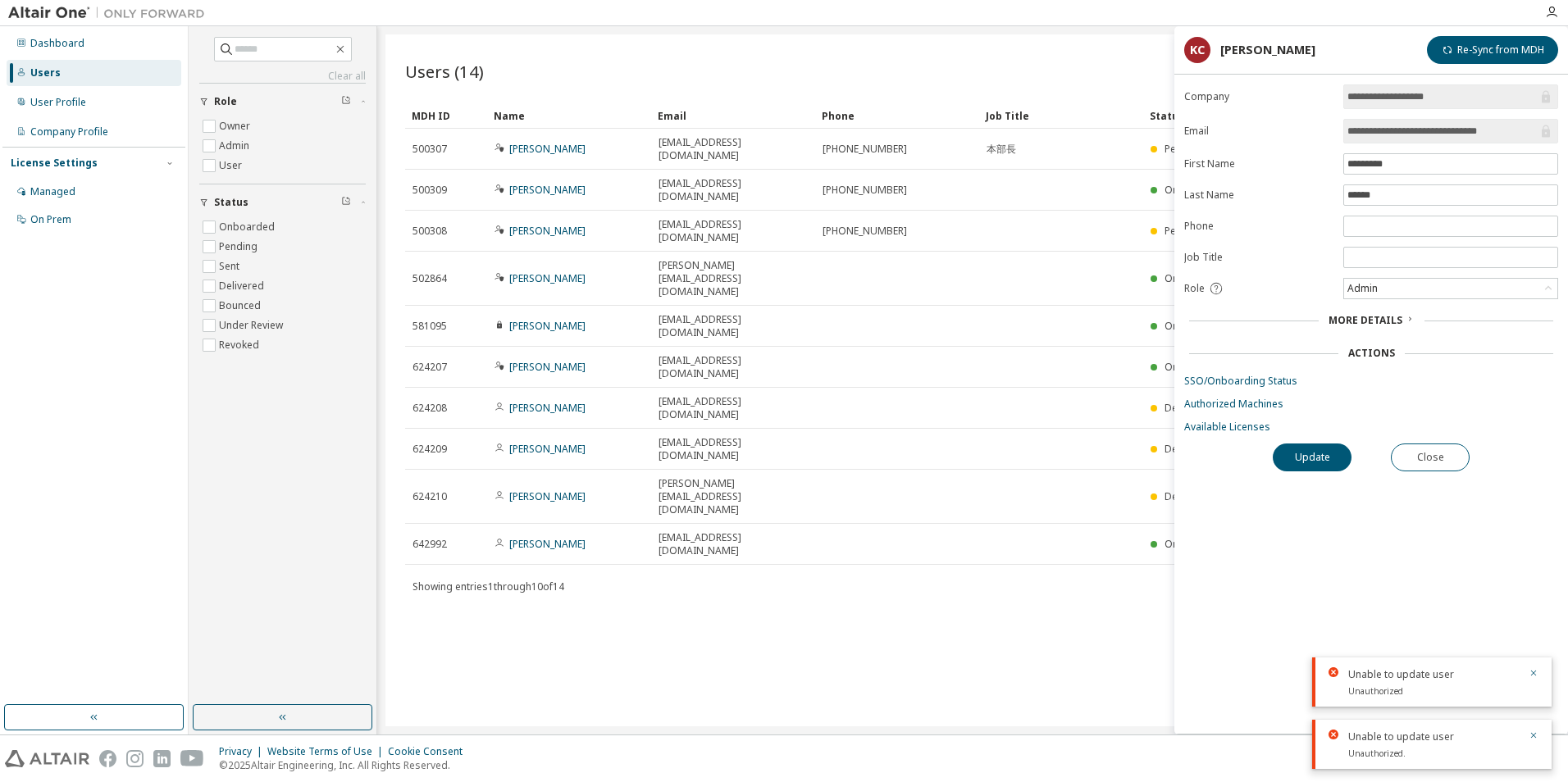
click at [1394, 314] on span "More Details" at bounding box center [1365, 320] width 74 height 14
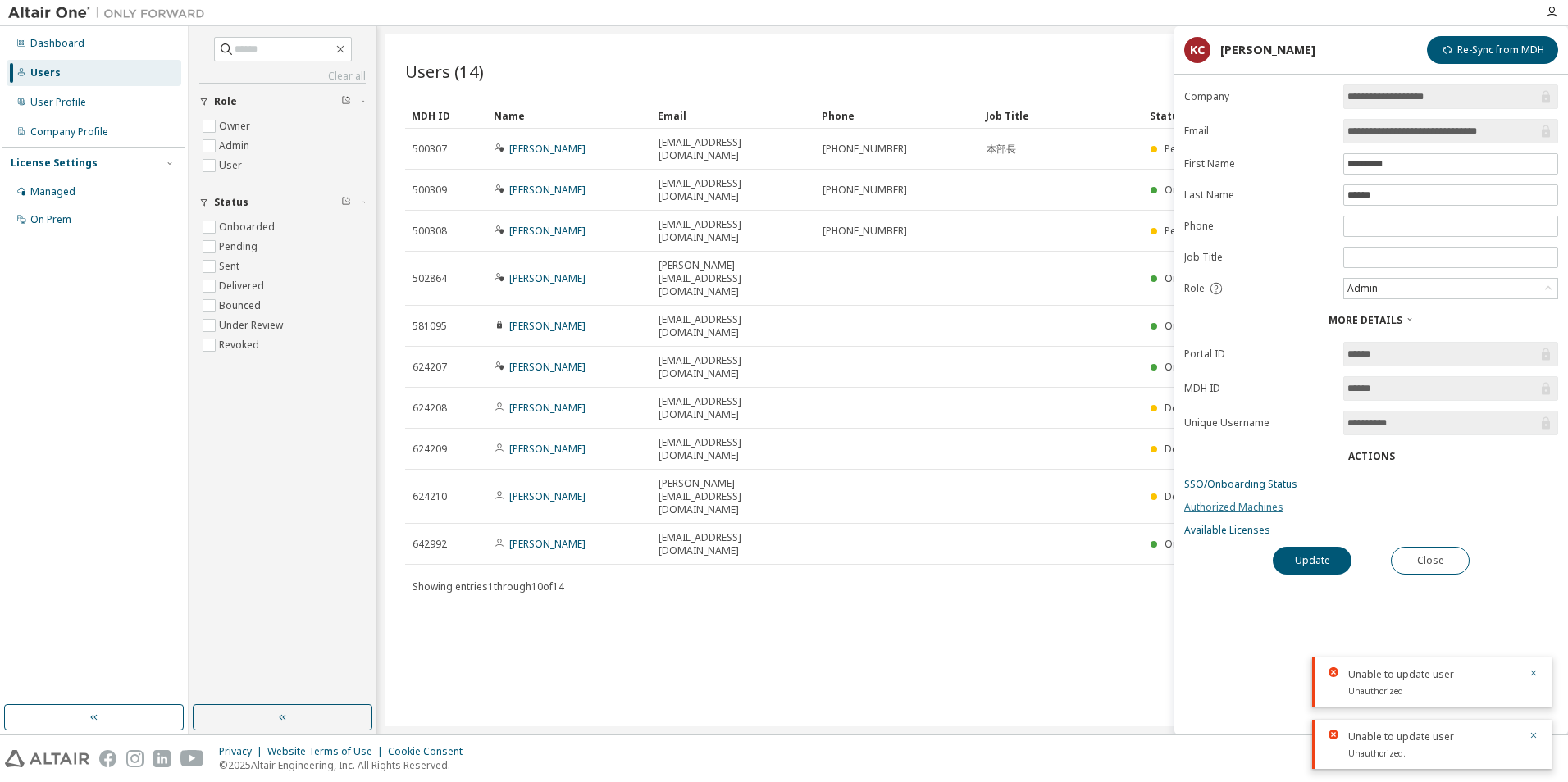
click at [1254, 503] on link "Authorized Machines" at bounding box center [1371, 506] width 374 height 13
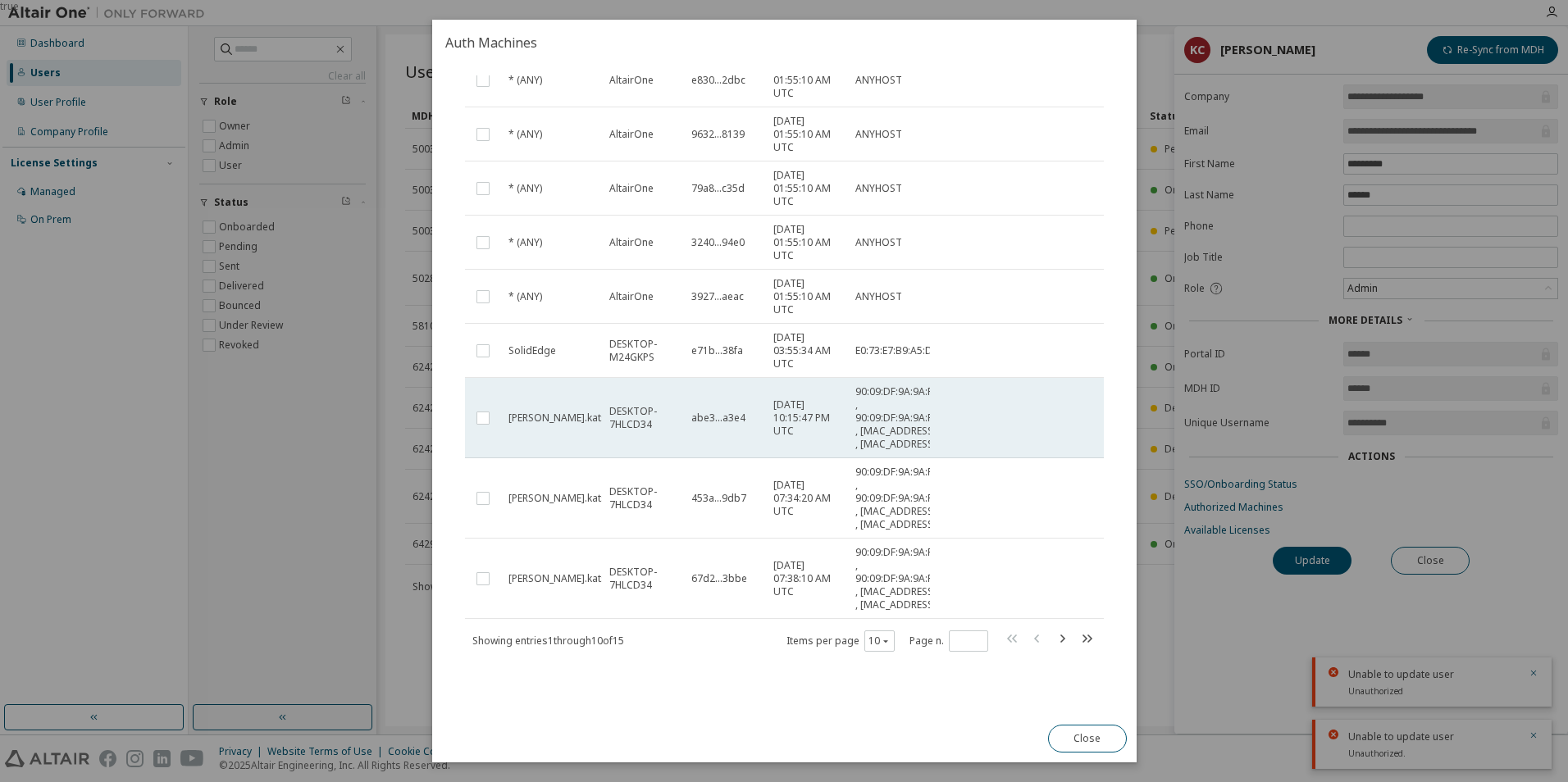
scroll to position [264, 0]
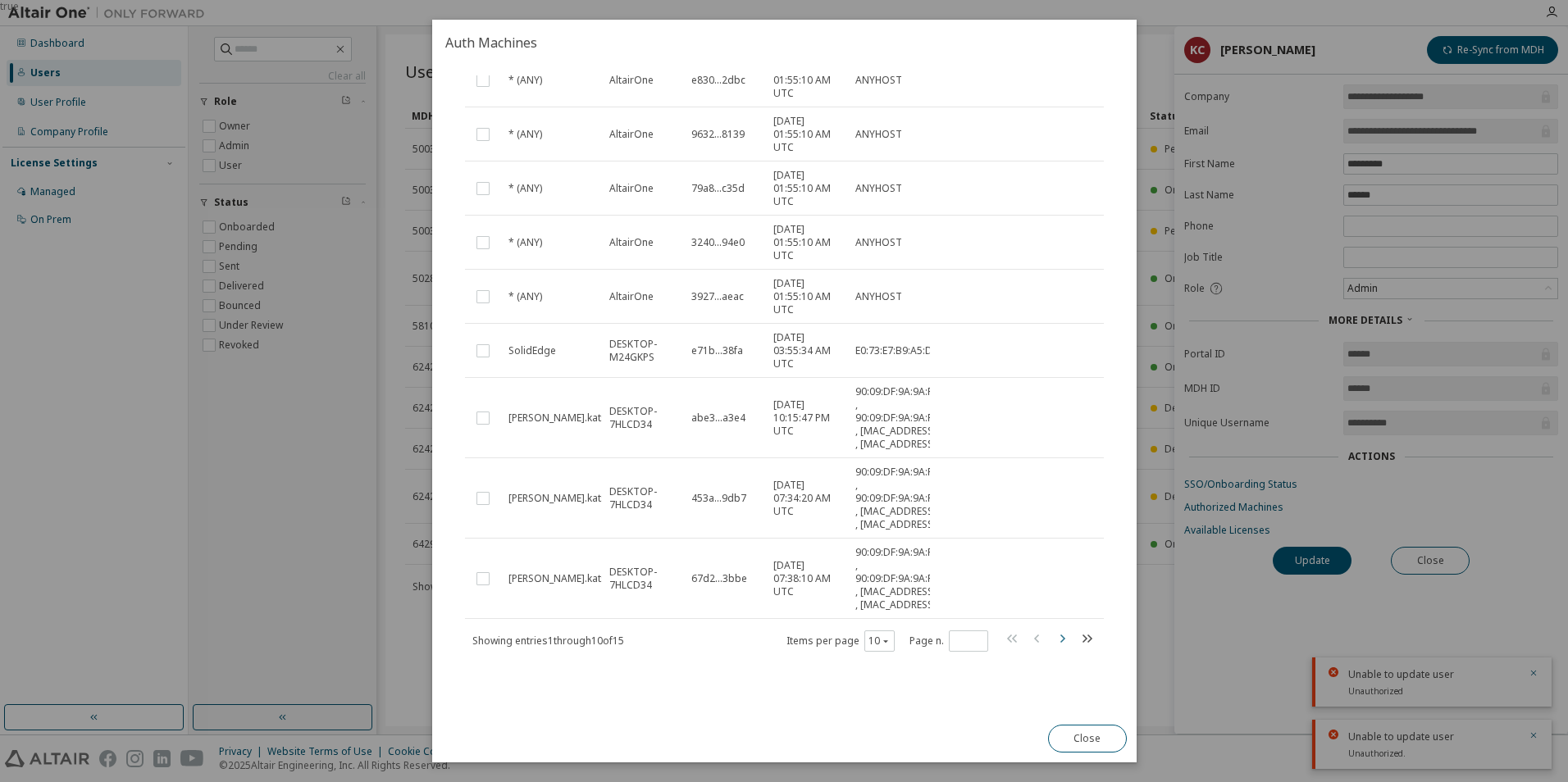
click at [1060, 637] on icon "button" at bounding box center [1062, 639] width 5 height 8
type input "*"
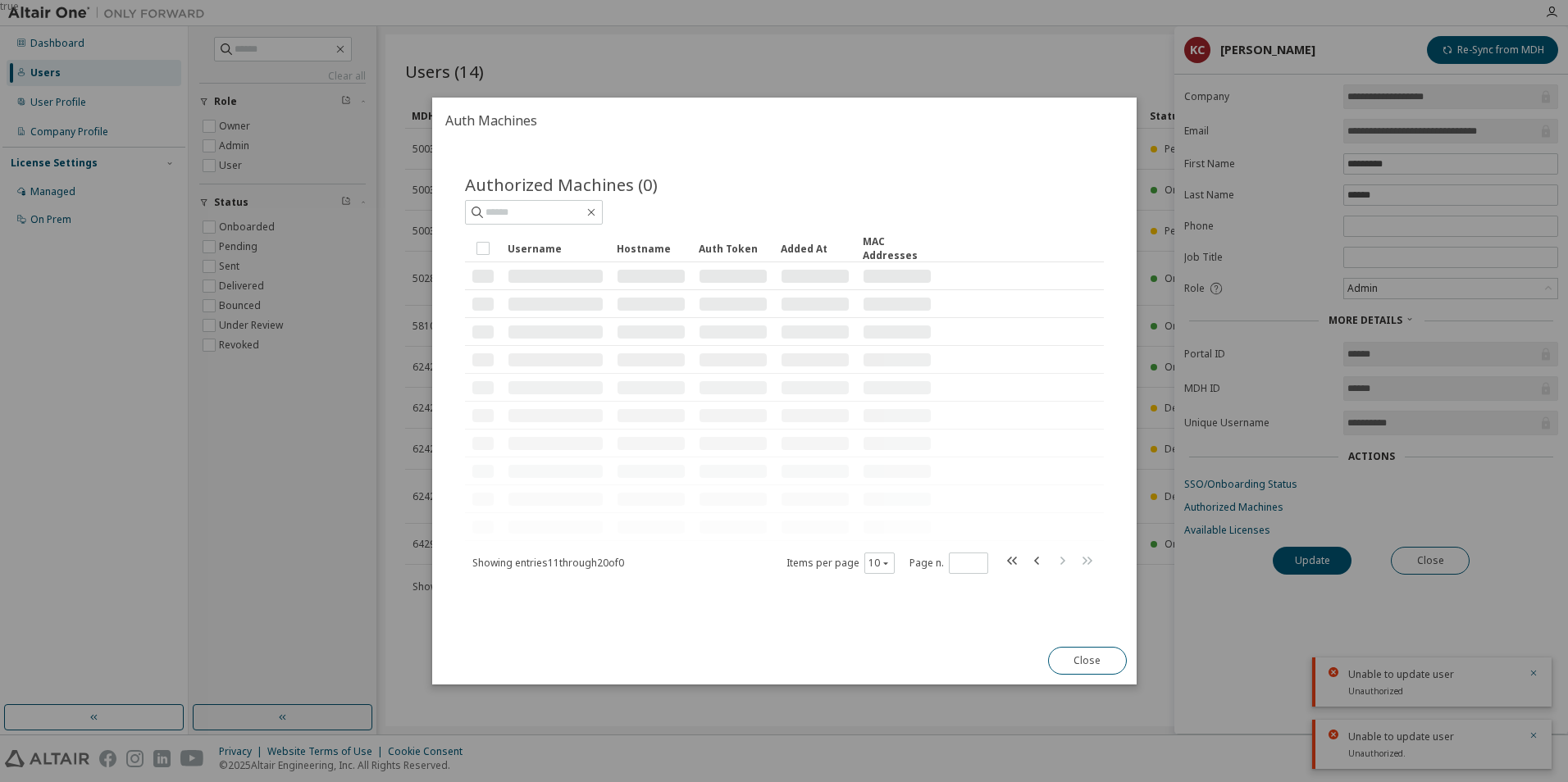
scroll to position [0, 0]
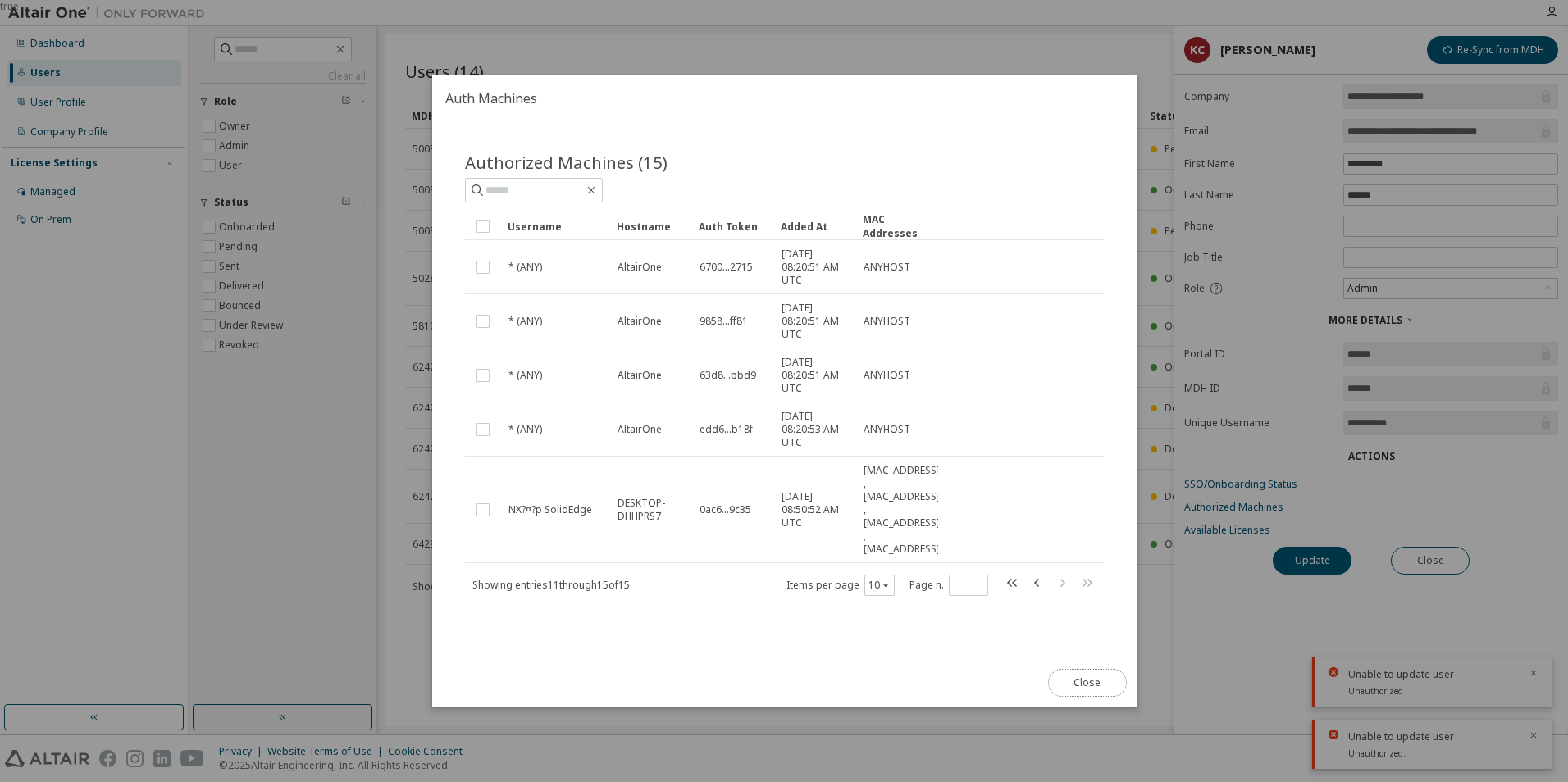
click at [1098, 685] on button "Close" at bounding box center [1086, 683] width 79 height 28
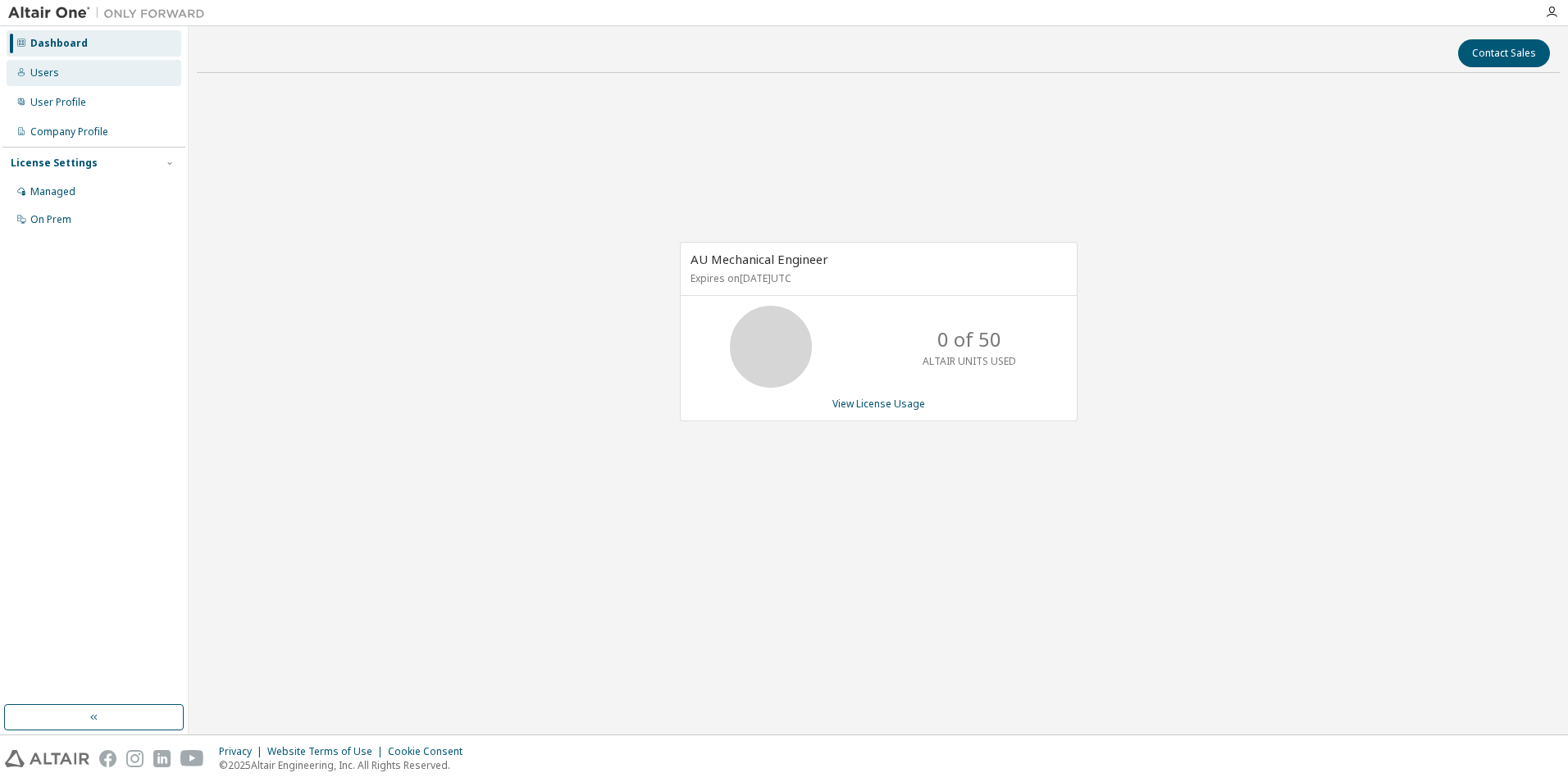
click at [53, 79] on div "Users" at bounding box center [45, 72] width 29 height 13
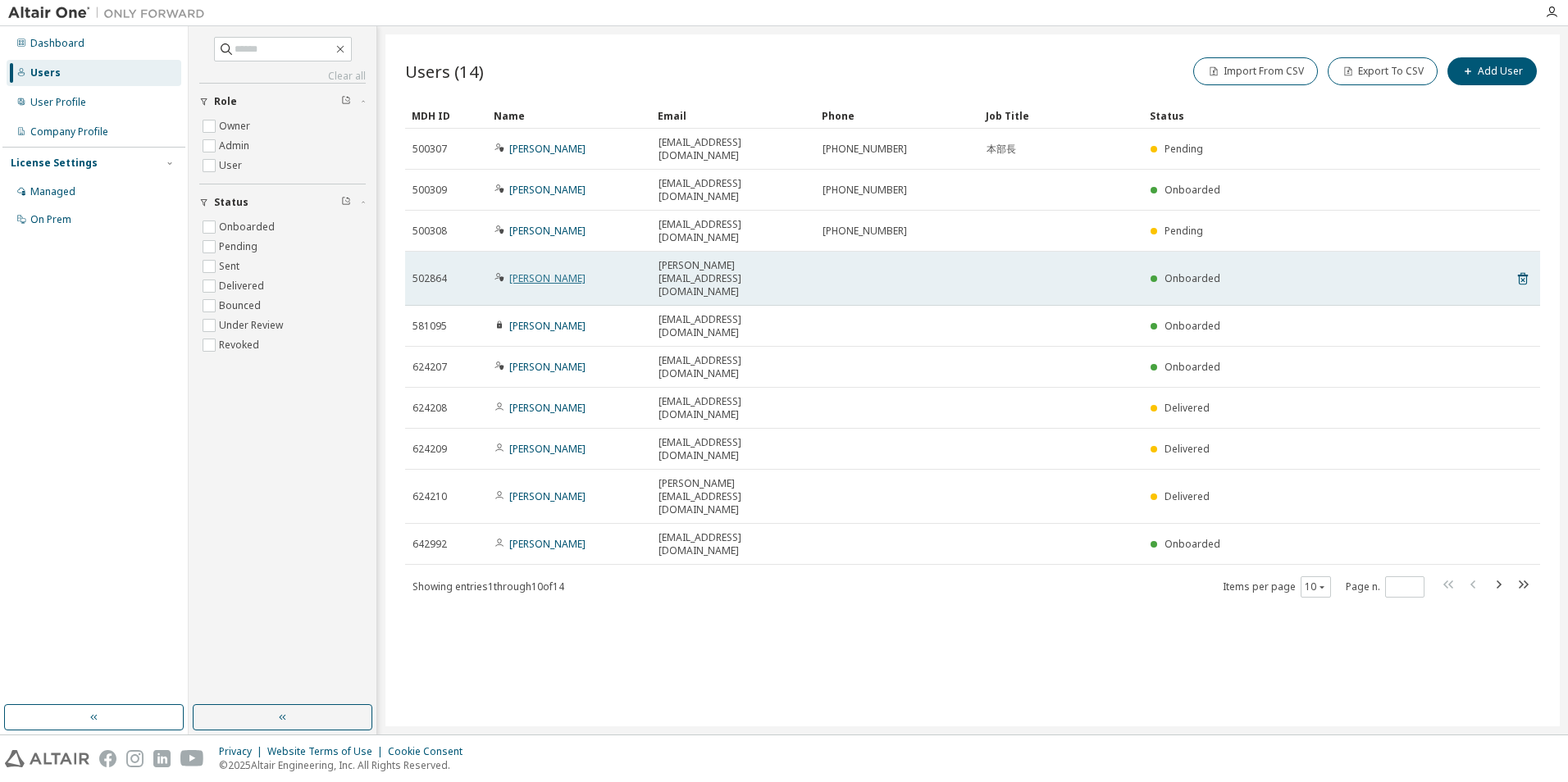
click at [543, 271] on link "Katsunori Chinen" at bounding box center [547, 278] width 76 height 14
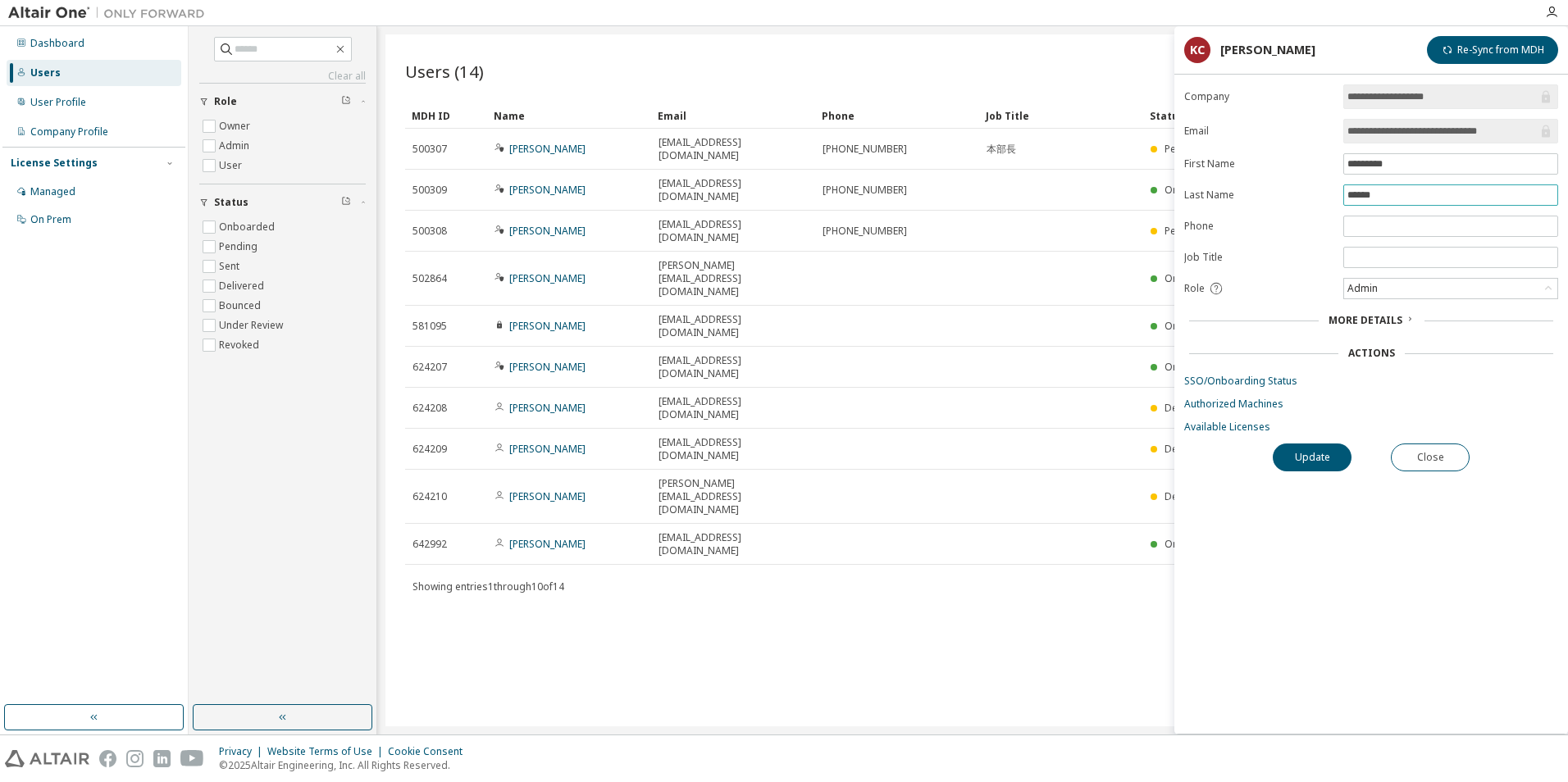
click at [1485, 196] on input "******" at bounding box center [1451, 194] width 207 height 13
click at [1235, 118] on form "**********" at bounding box center [1371, 260] width 374 height 349
click at [1404, 289] on div "Admin" at bounding box center [1450, 288] width 213 height 20
click at [1415, 330] on li "Owner" at bounding box center [1449, 331] width 210 height 21
click at [1301, 462] on button "Update" at bounding box center [1312, 457] width 79 height 28
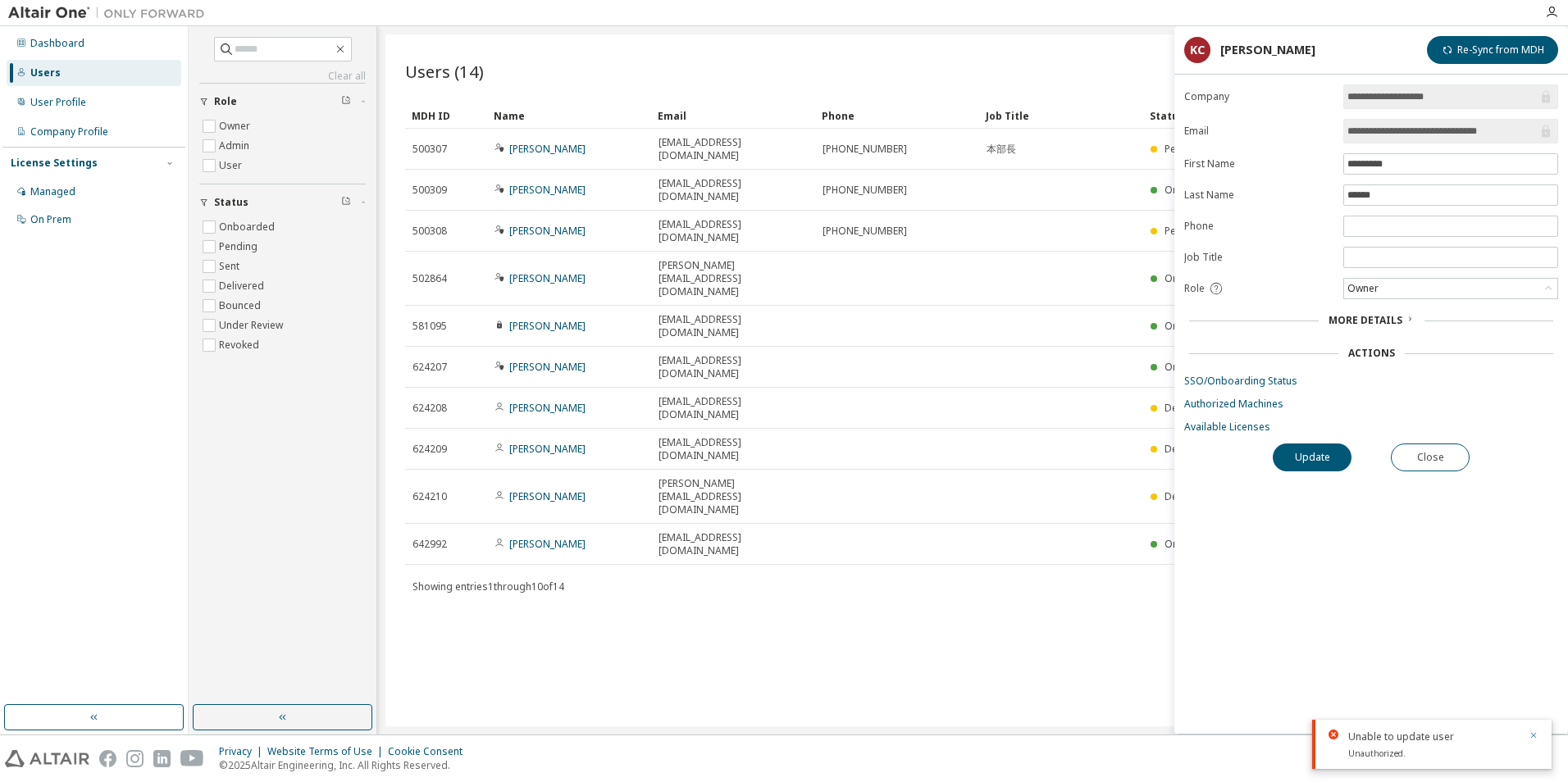
click at [1536, 736] on icon "button" at bounding box center [1533, 735] width 10 height 10
click at [1057, 657] on div "Users (14) Import From CSV Export To CSV Add User Clear Load Save Save As Field…" at bounding box center [972, 381] width 1174 height 692
click at [1433, 457] on button "Close" at bounding box center [1430, 457] width 79 height 28
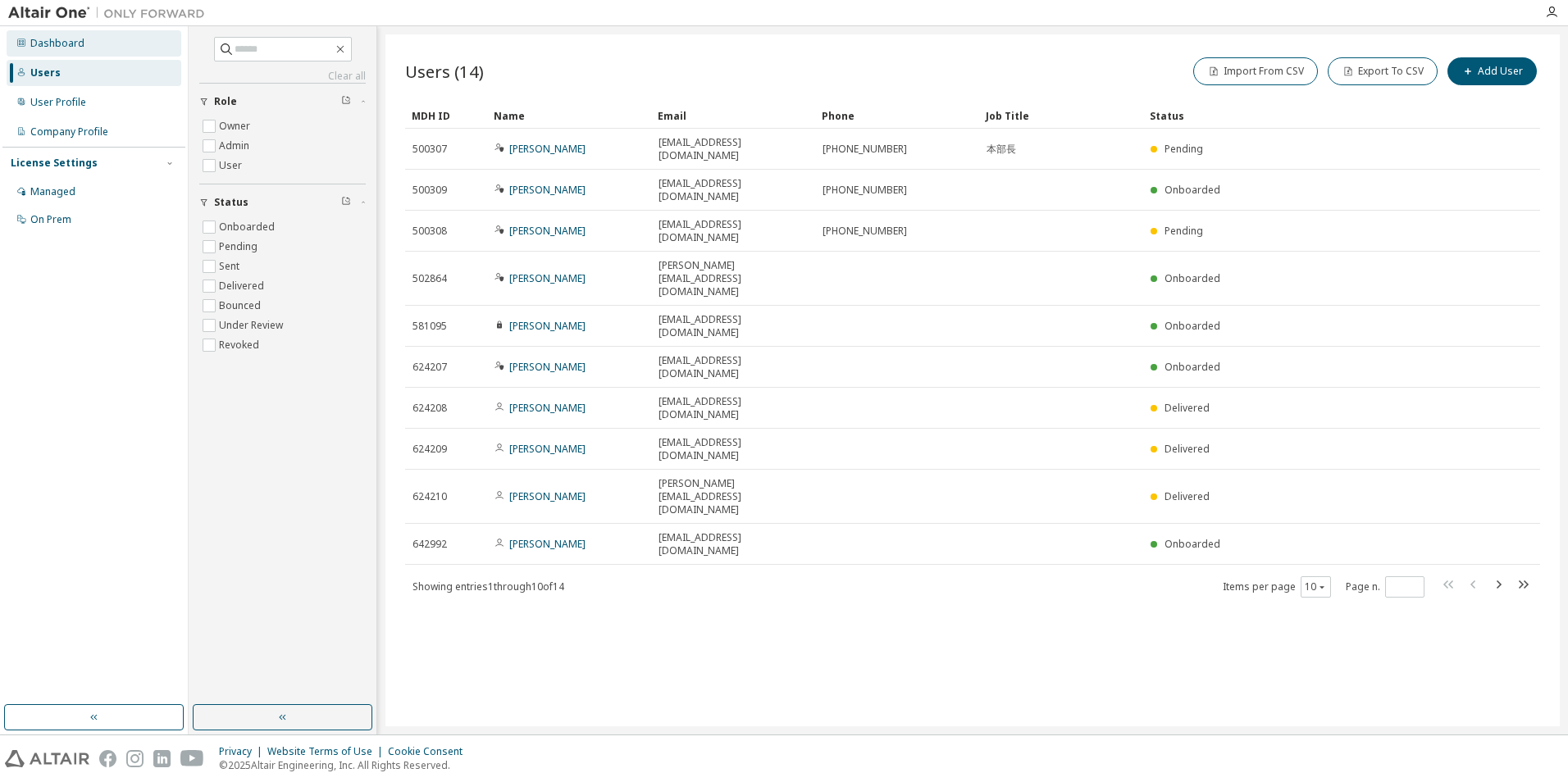
click at [68, 41] on div "Dashboard" at bounding box center [58, 42] width 54 height 13
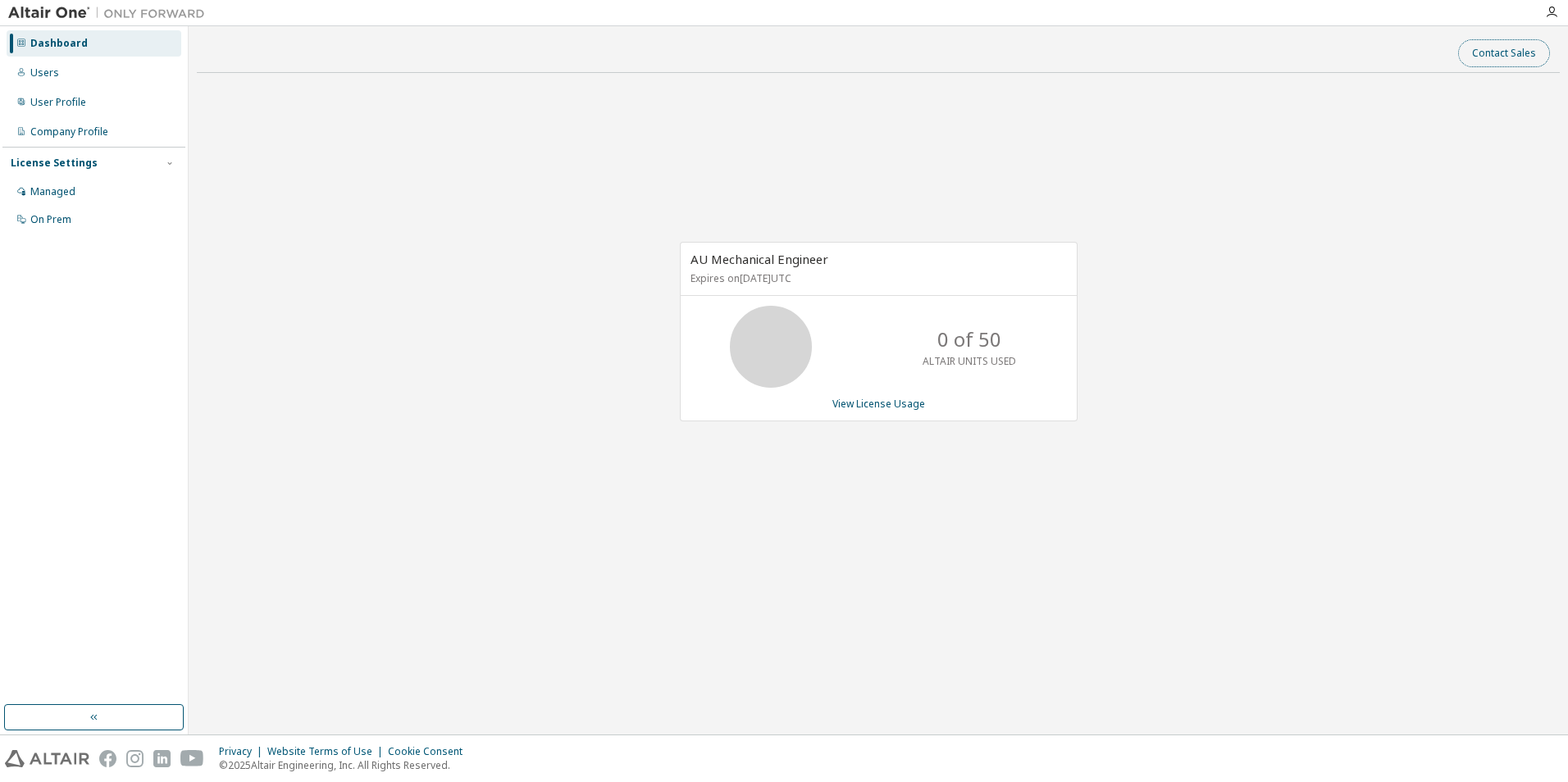
click at [1482, 57] on button "Contact Sales" at bounding box center [1504, 53] width 92 height 28
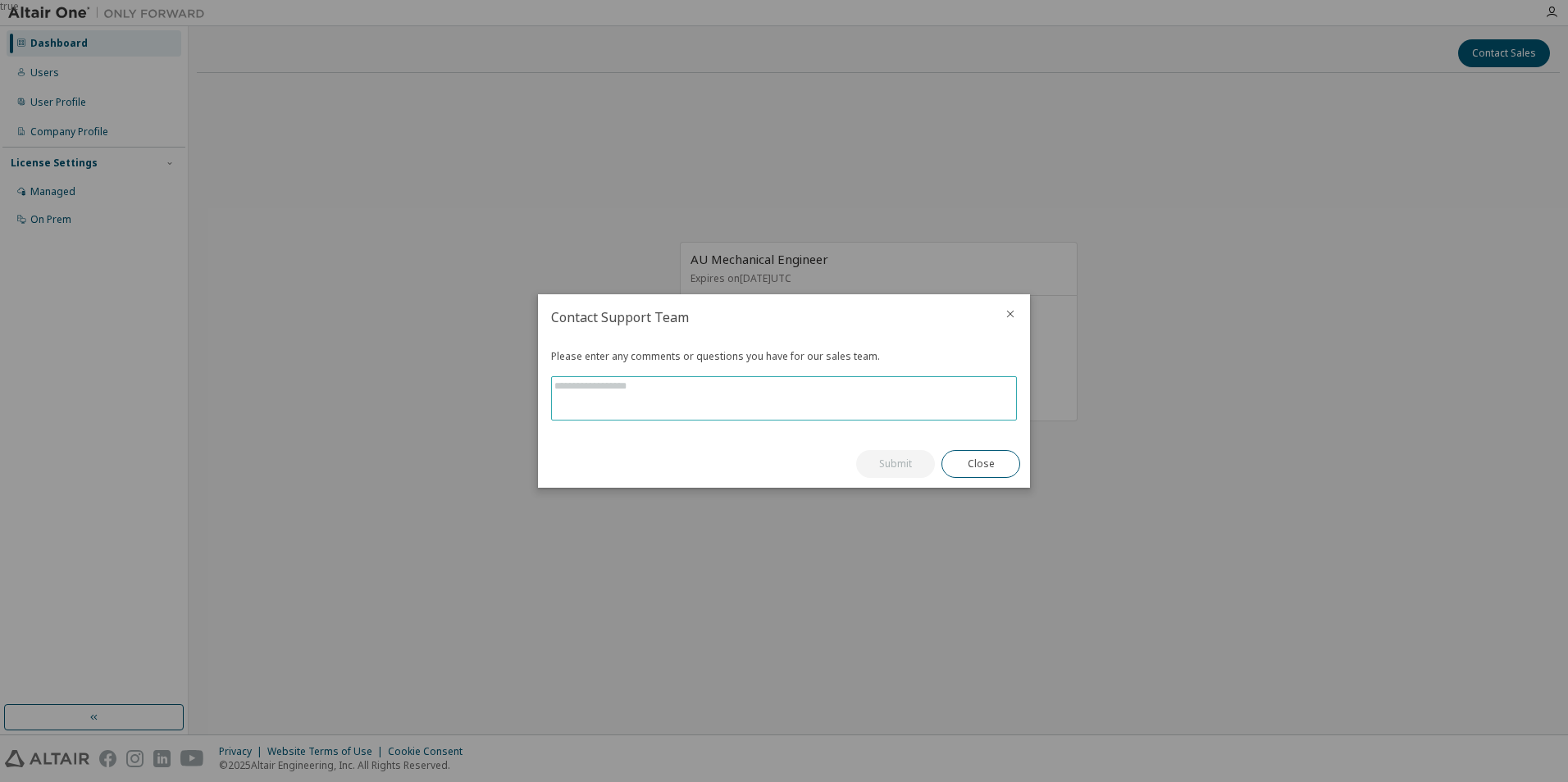
click at [876, 399] on textarea at bounding box center [783, 399] width 464 height 42
click at [759, 383] on textarea at bounding box center [783, 399] width 464 height 42
paste textarea "**********"
click at [901, 384] on textarea "**********" at bounding box center [783, 399] width 464 height 42
click at [713, 408] on textarea "**********" at bounding box center [783, 399] width 464 height 42
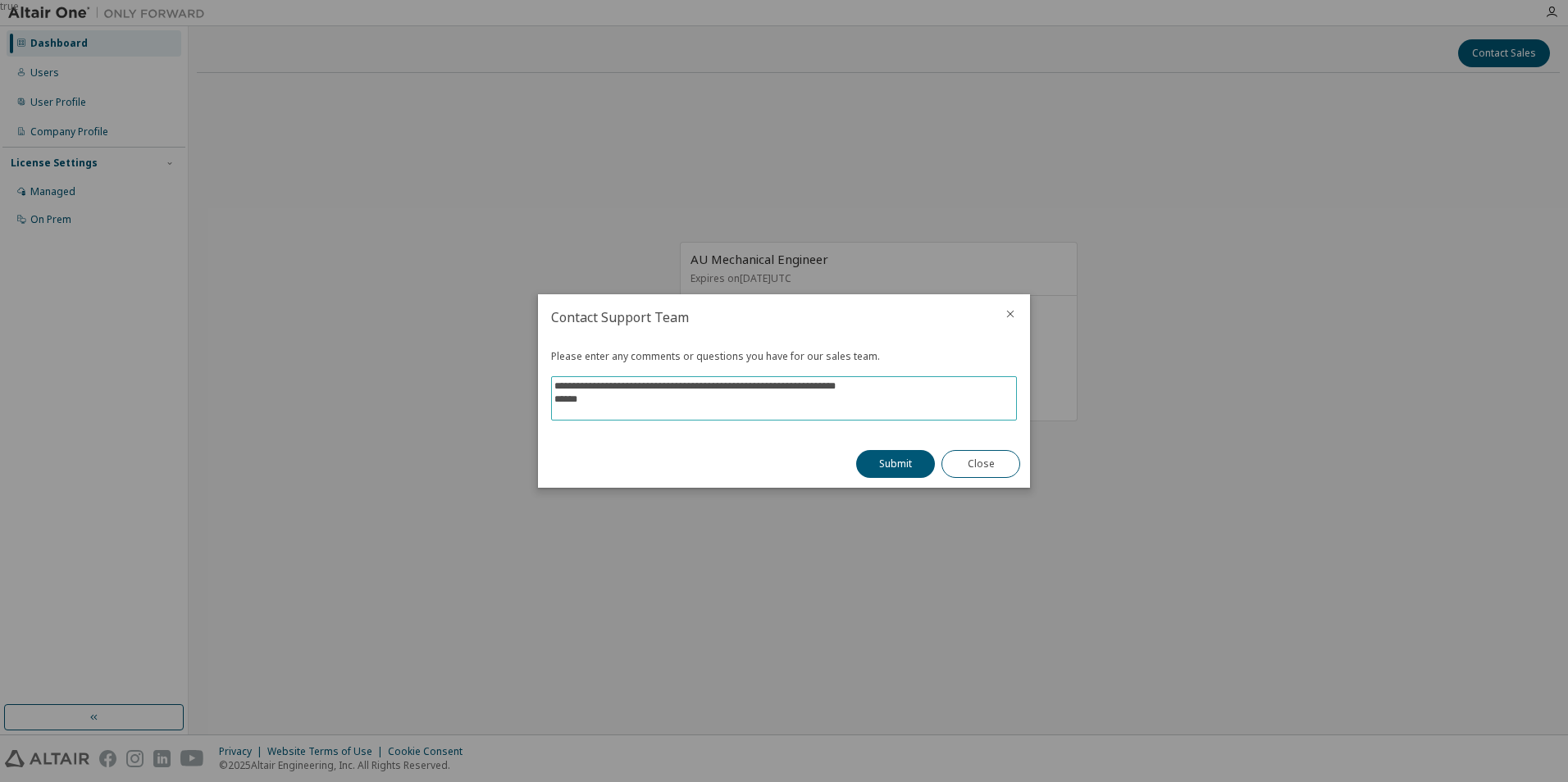
paste textarea "**********"
type textarea "**********"
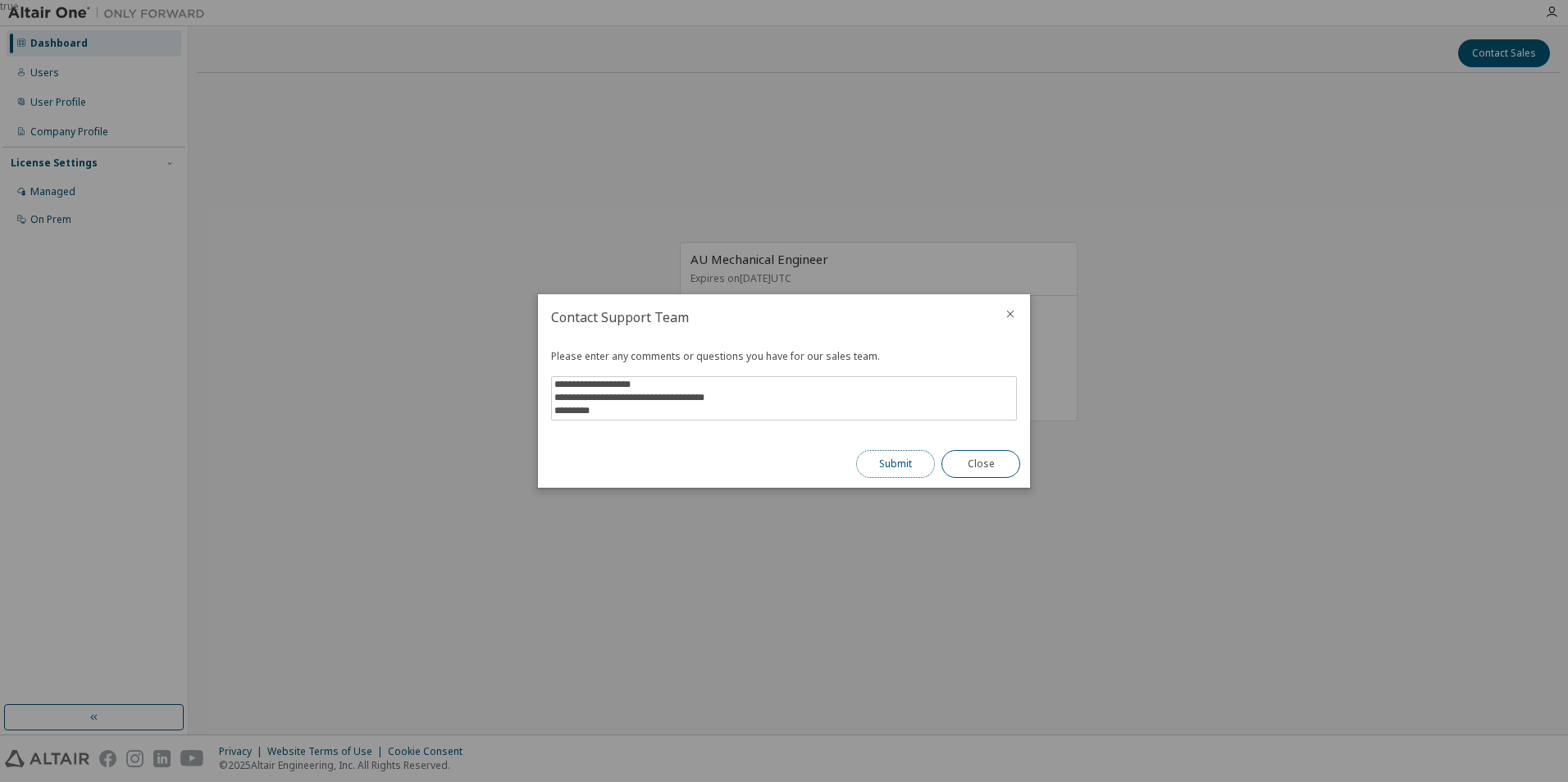
click at [893, 466] on button "Submit" at bounding box center [895, 464] width 79 height 28
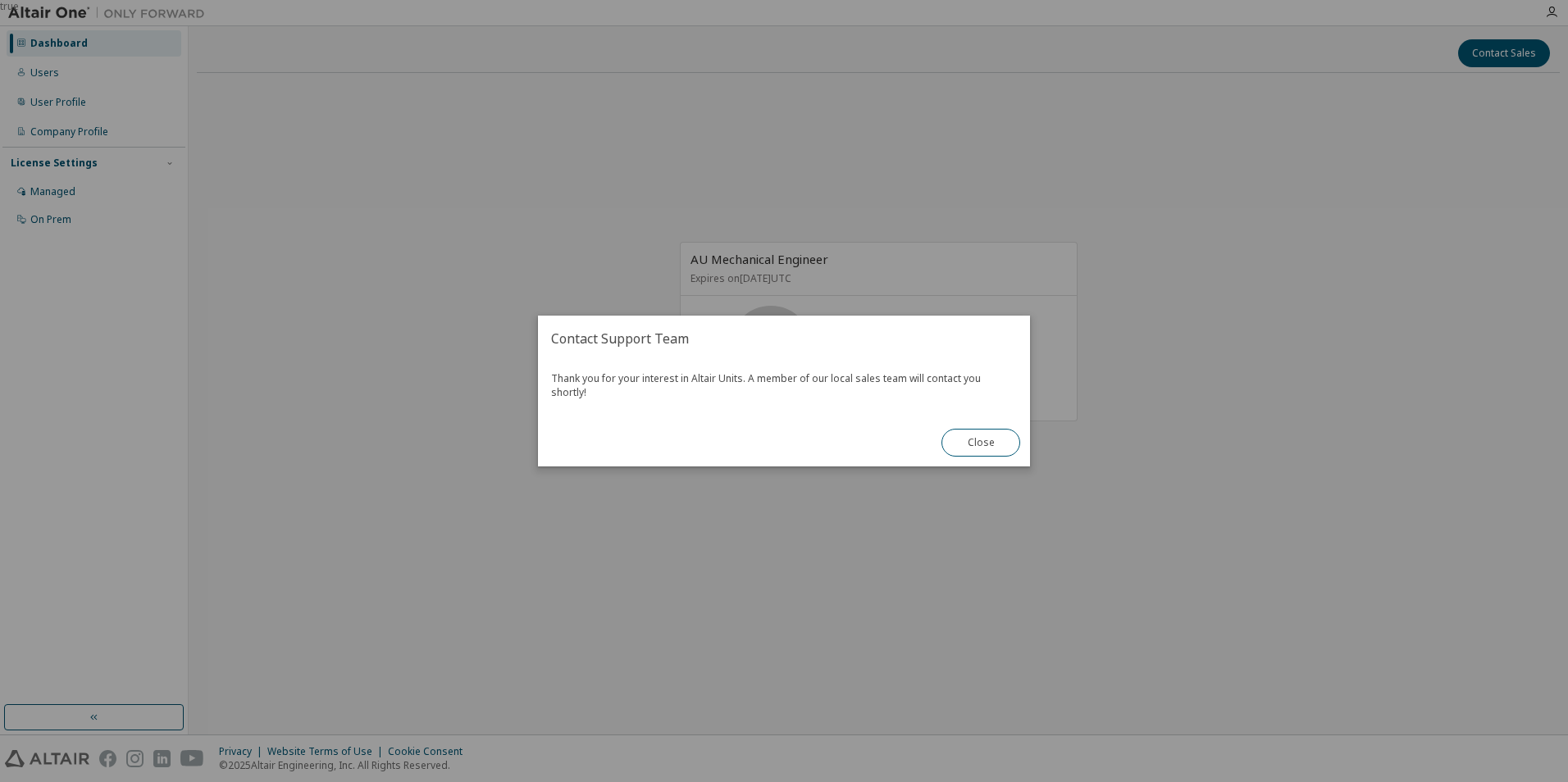
click at [964, 434] on button "Close" at bounding box center [980, 442] width 79 height 28
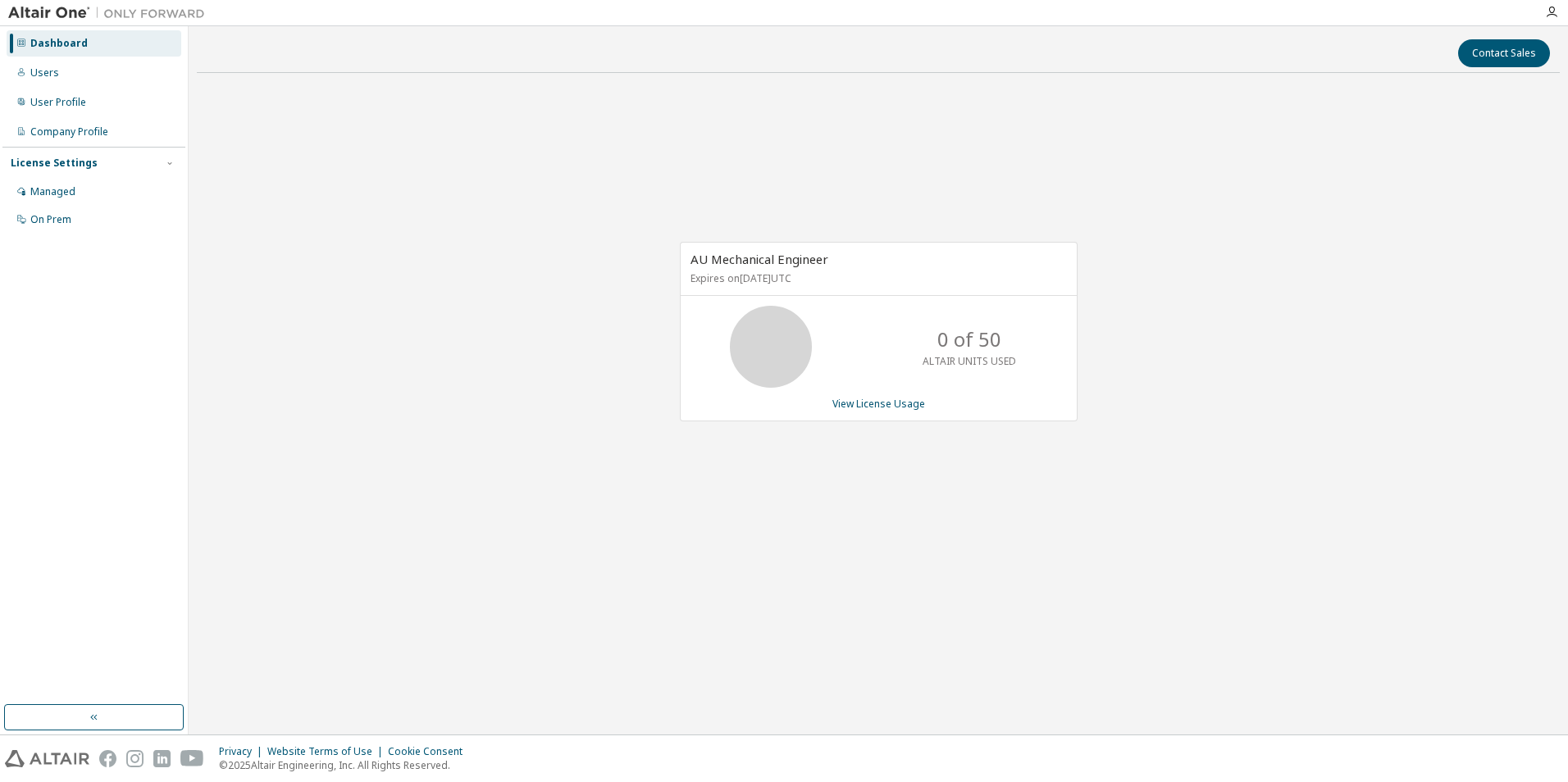
click at [1029, 577] on div "AU Mechanical Engineer Expires on June 20, 2026 UTC 0 of 50 ALTAIR UNITS USED V…" at bounding box center [878, 339] width 1363 height 508
